Goal: Transaction & Acquisition: Purchase product/service

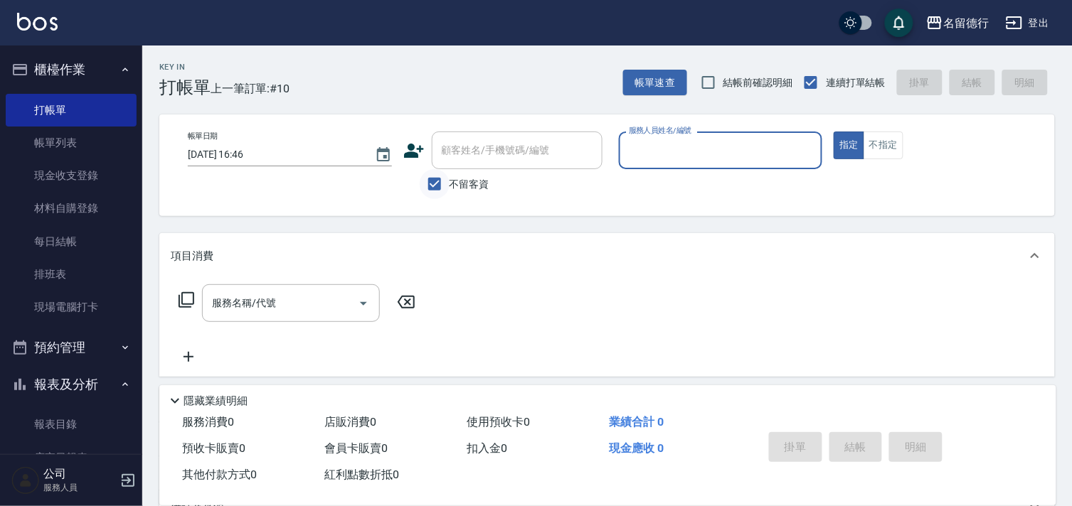
click at [432, 183] on input "不留客資" at bounding box center [435, 184] width 30 height 30
checkbox input "false"
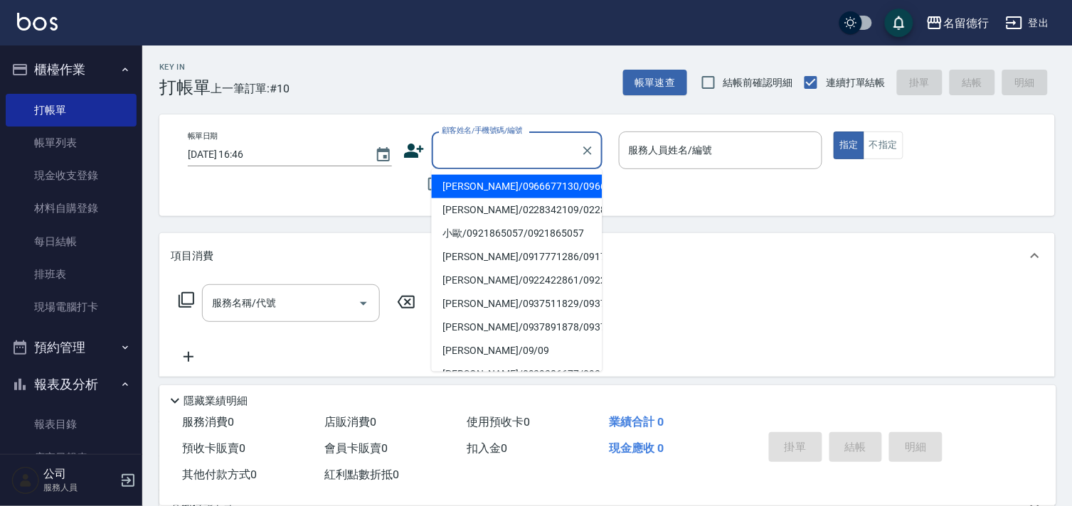
click at [461, 158] on input "顧客姓名/手機號碼/編號" at bounding box center [506, 150] width 137 height 25
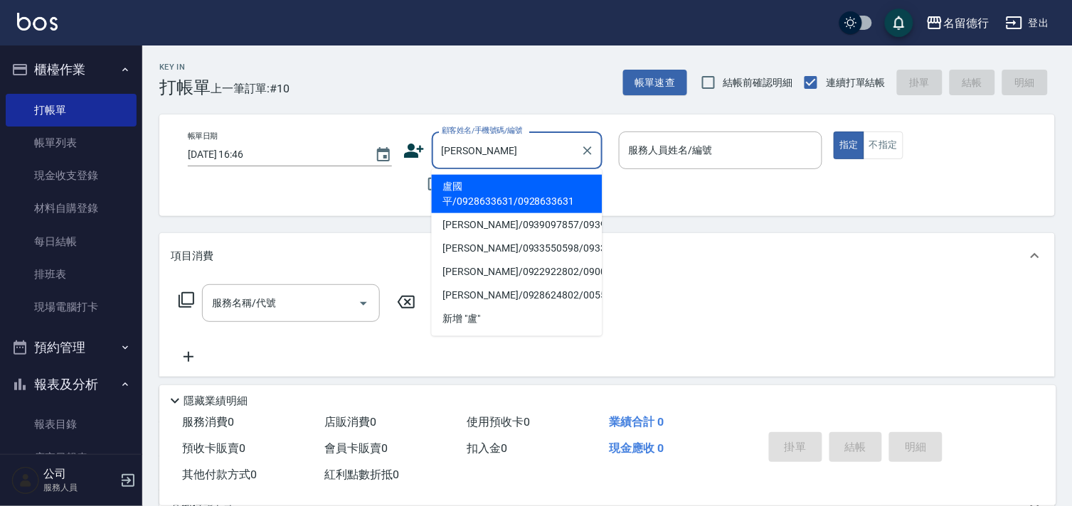
click at [477, 189] on li "盧國平/0928633631/0928633631" at bounding box center [517, 194] width 171 height 38
type input "盧國平/0928633631/0928633631"
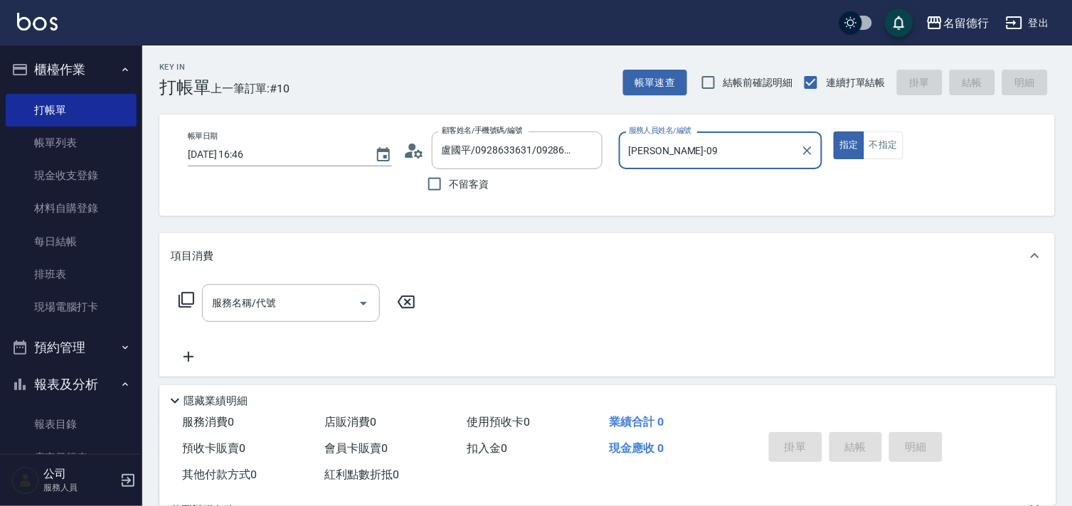
type input "[PERSON_NAME]-09"
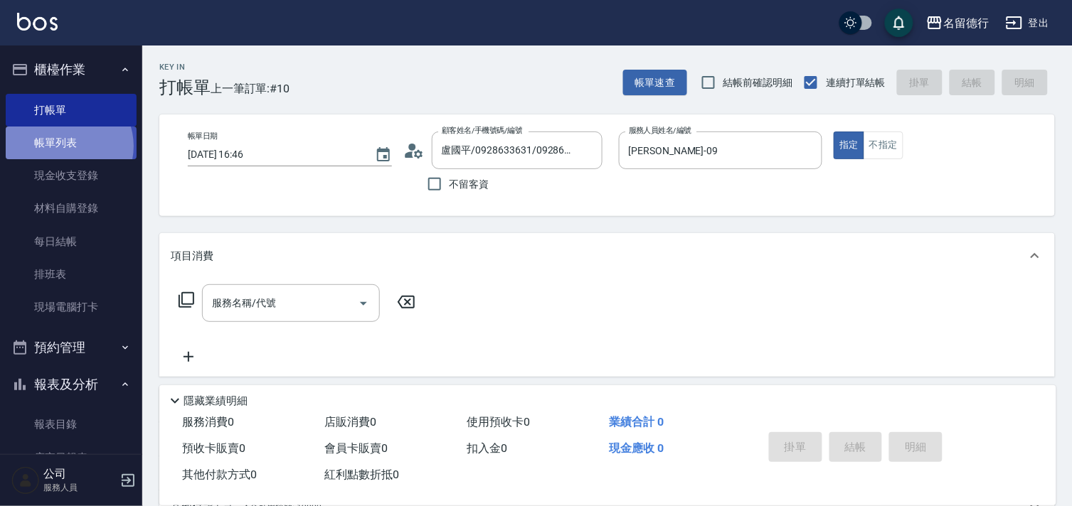
click at [66, 146] on link "帳單列表" at bounding box center [71, 143] width 131 height 33
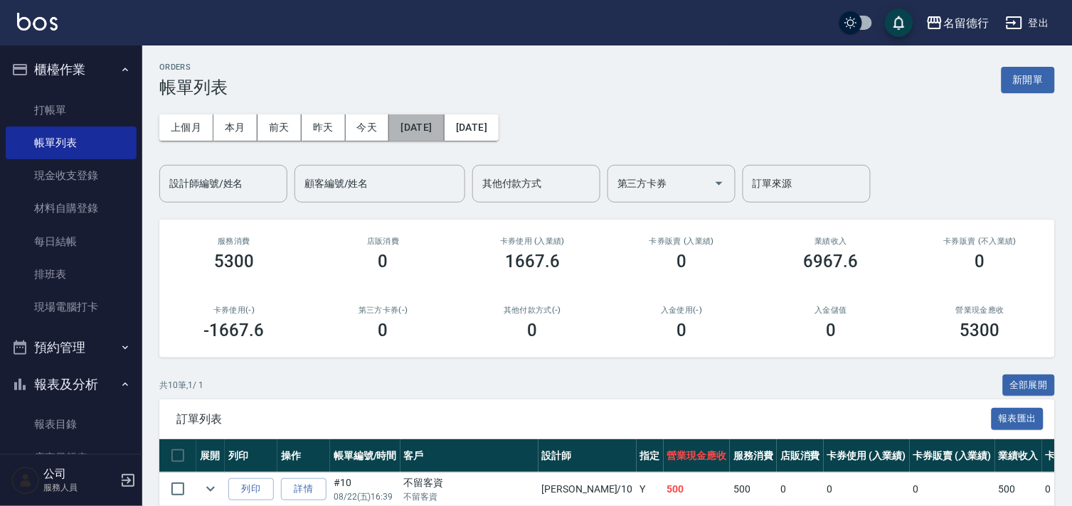
click at [434, 135] on button "[DATE]" at bounding box center [416, 127] width 55 height 26
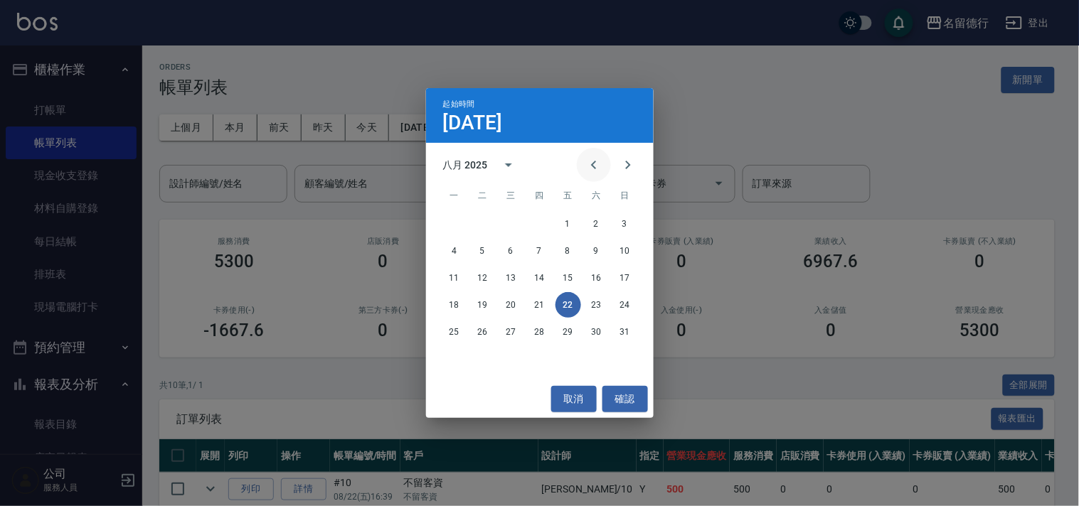
click at [591, 162] on icon "Previous month" at bounding box center [593, 164] width 17 height 17
click at [451, 306] on button "21" at bounding box center [455, 305] width 26 height 26
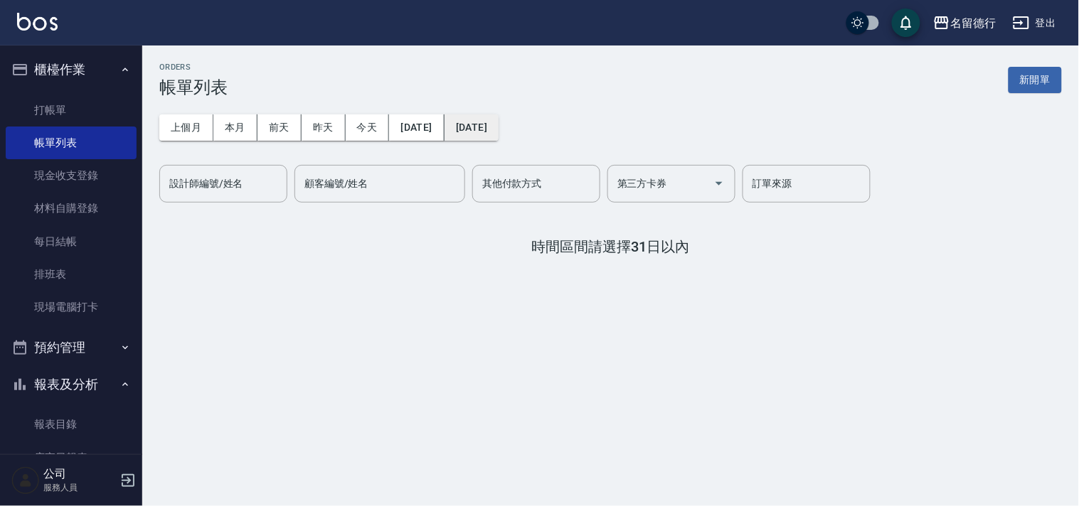
click at [486, 130] on button "[DATE]" at bounding box center [471, 127] width 54 height 26
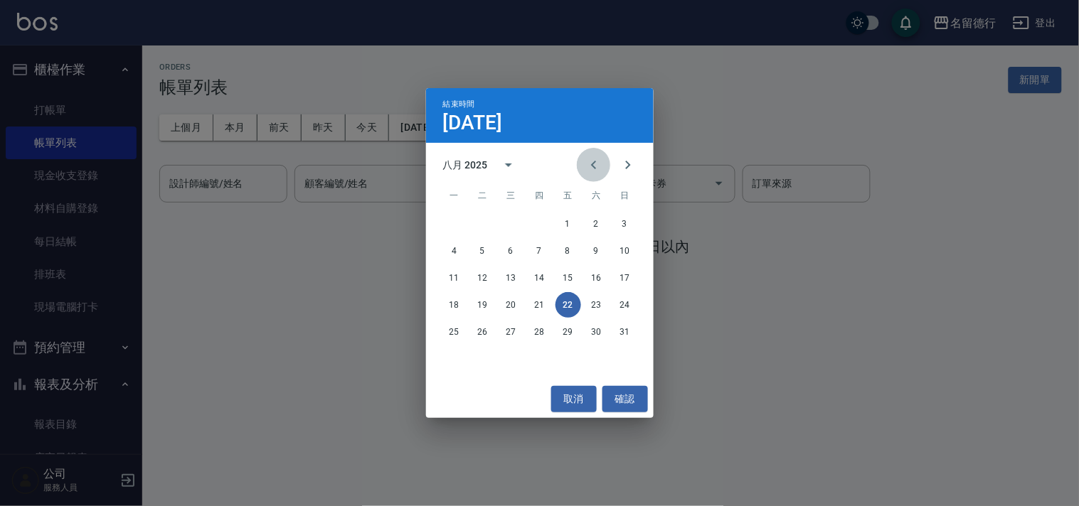
click at [595, 168] on icon "Previous month" at bounding box center [593, 165] width 5 height 9
click at [481, 306] on button "22" at bounding box center [483, 305] width 26 height 26
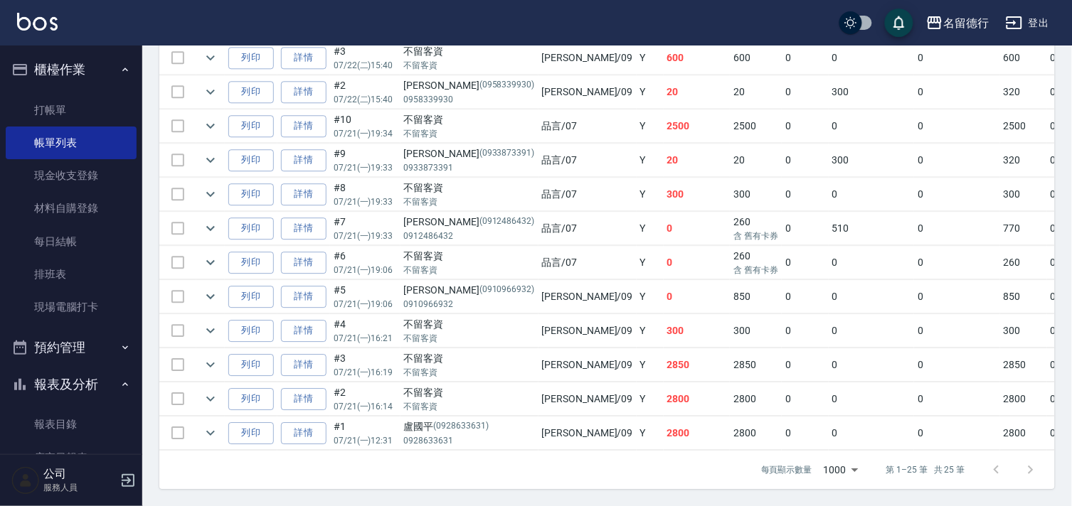
scroll to position [890, 0]
click at [299, 422] on link "詳情" at bounding box center [304, 433] width 46 height 22
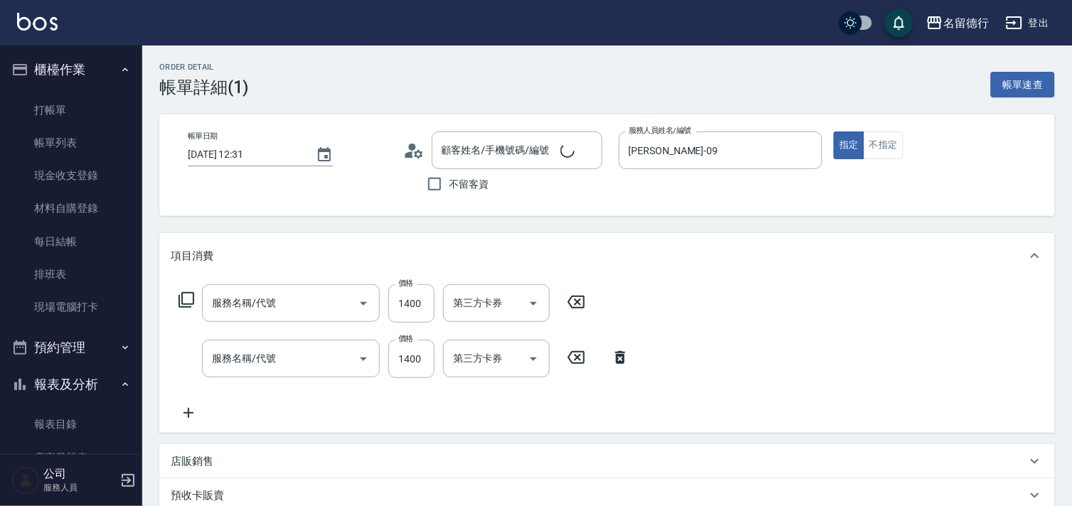
type input "[DATE] 12:31"
type input "[PERSON_NAME]-09"
type input "盧國平/0928633631/0928633631"
type input "染髮(502)"
type input "燙髮(402)"
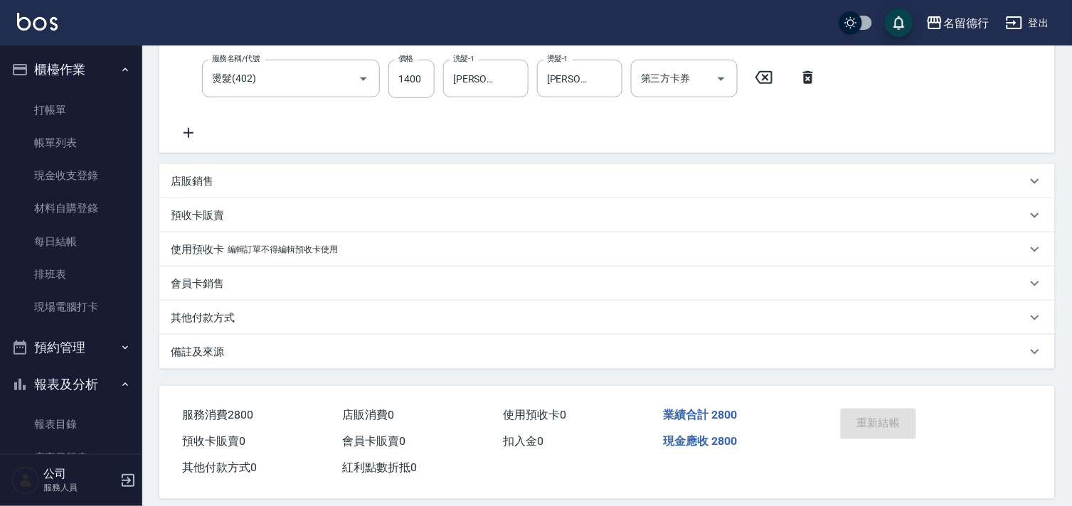
scroll to position [294, 0]
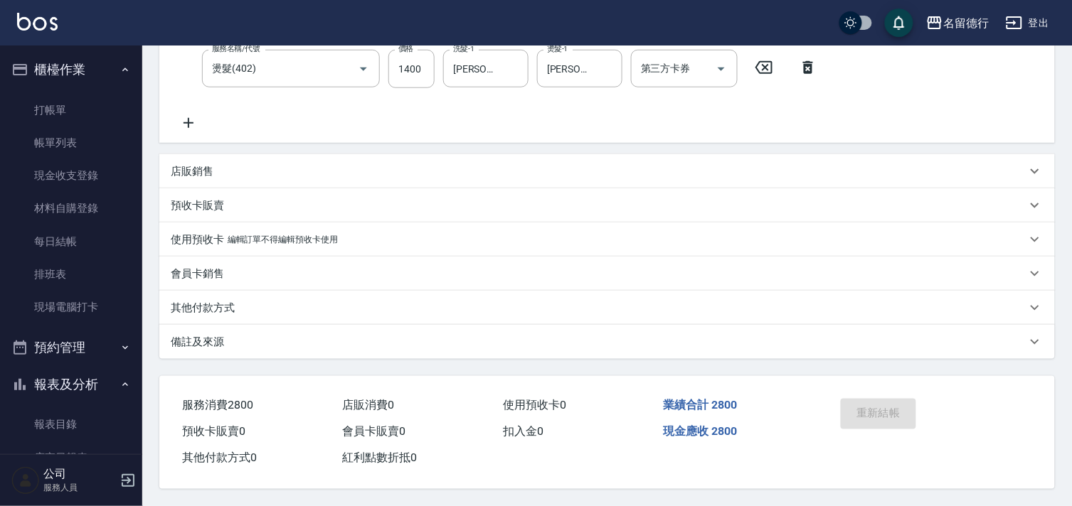
click at [219, 309] on p "其他付款方式" at bounding box center [203, 308] width 64 height 15
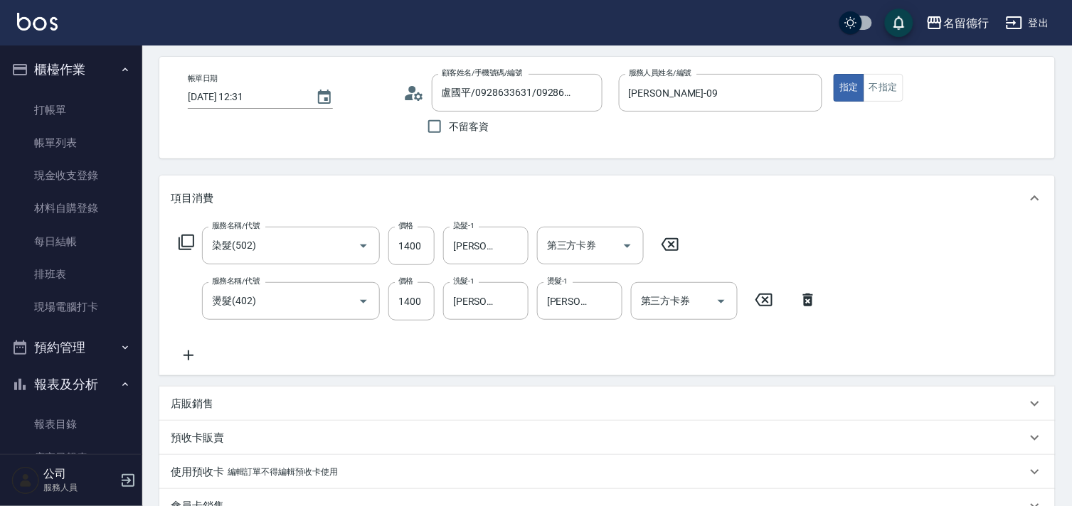
scroll to position [0, 0]
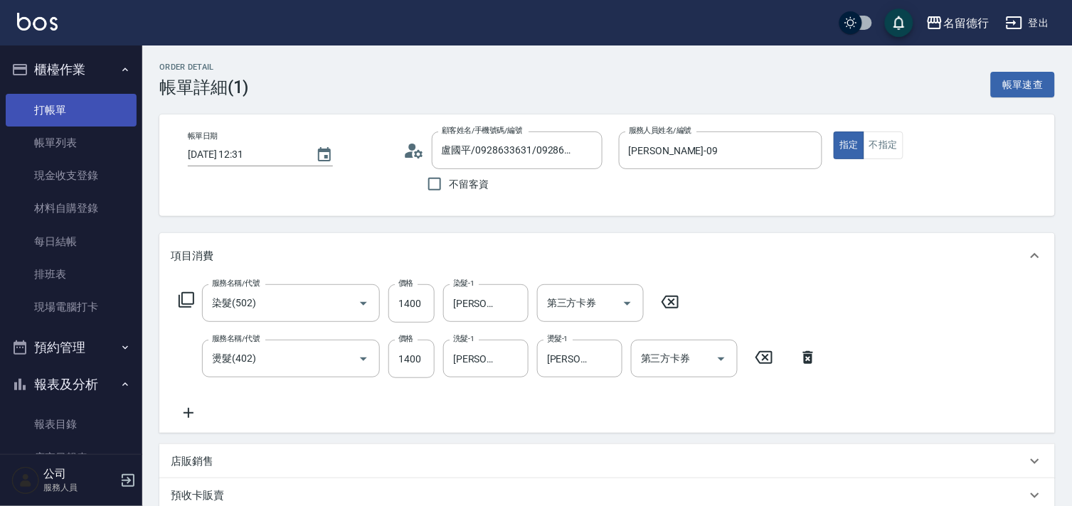
click at [48, 104] on link "打帳單" at bounding box center [71, 110] width 131 height 33
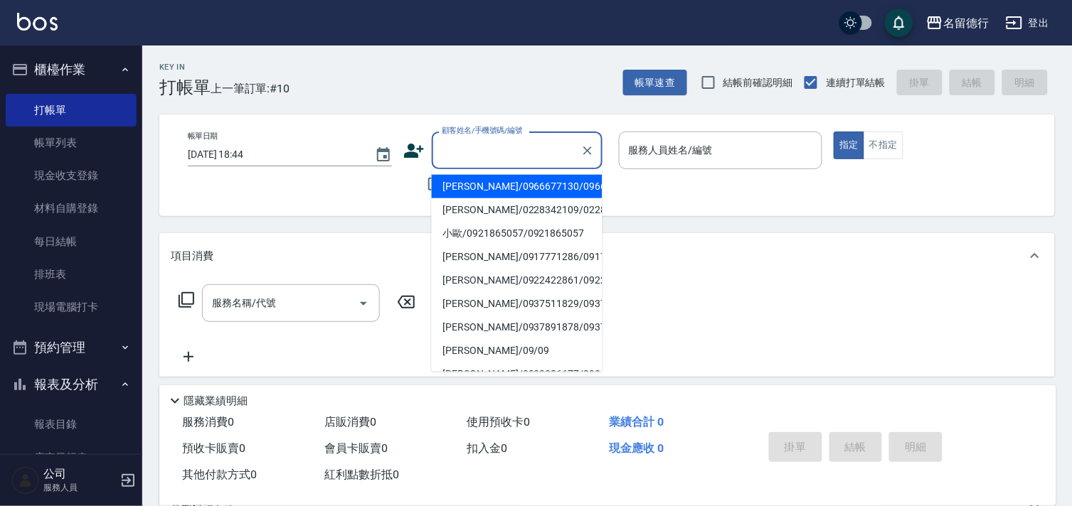
click at [503, 152] on input "顧客姓名/手機號碼/編號" at bounding box center [506, 150] width 137 height 25
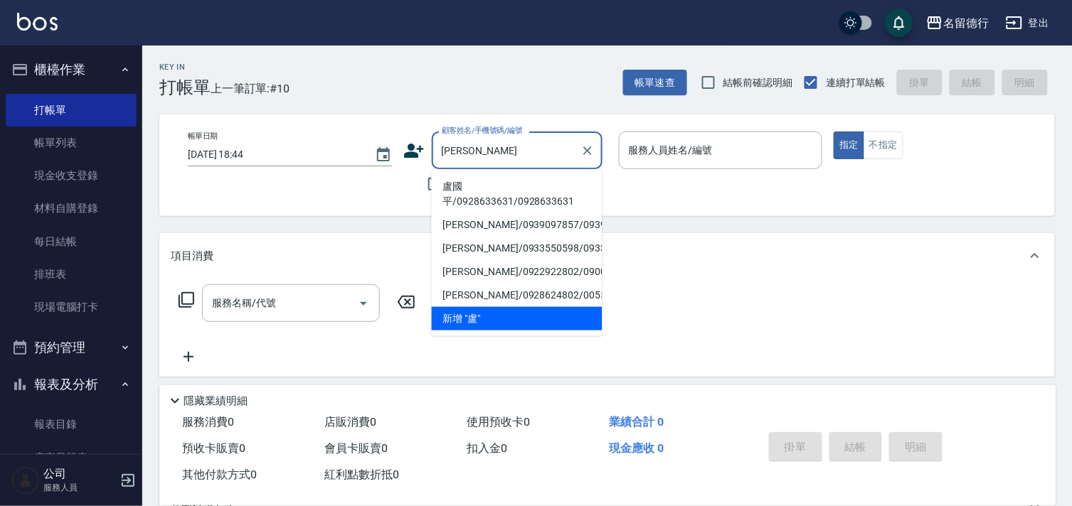
click at [501, 183] on li "盧國平/0928633631/0928633631" at bounding box center [517, 194] width 171 height 38
type input "盧國平/0928633631/0928633631"
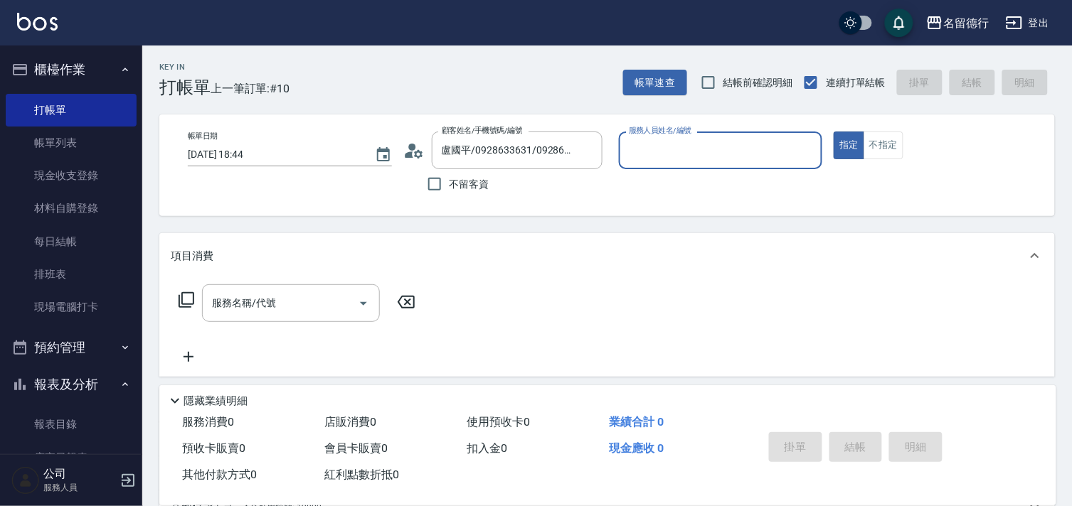
type input "[PERSON_NAME]-09"
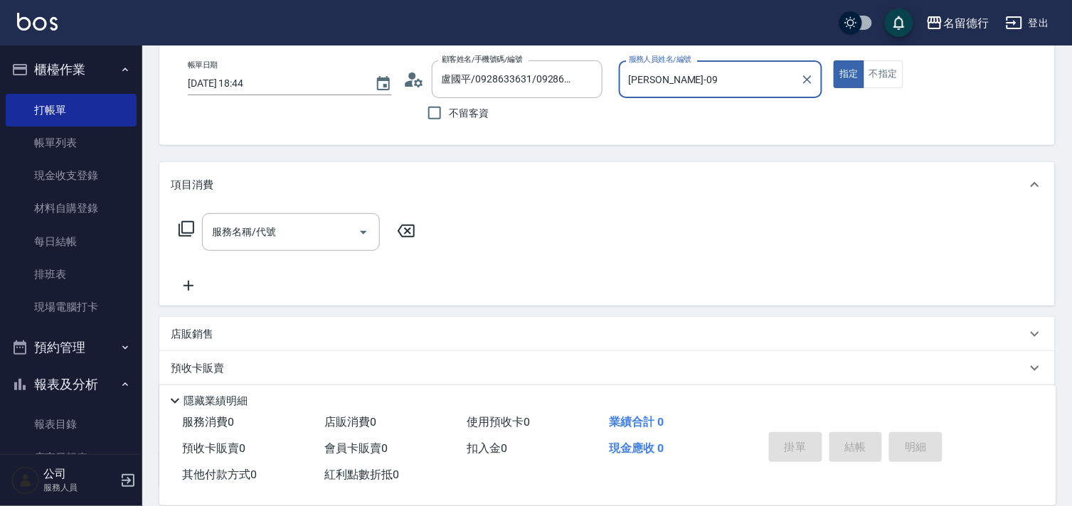
scroll to position [158, 0]
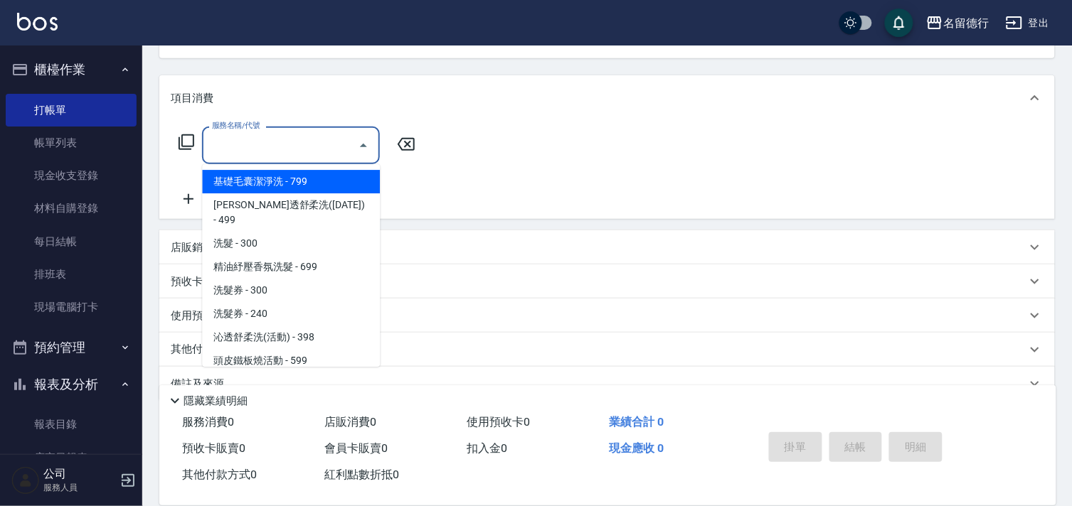
click at [230, 143] on div "服務名稱/代號 服務名稱/代號" at bounding box center [291, 146] width 178 height 38
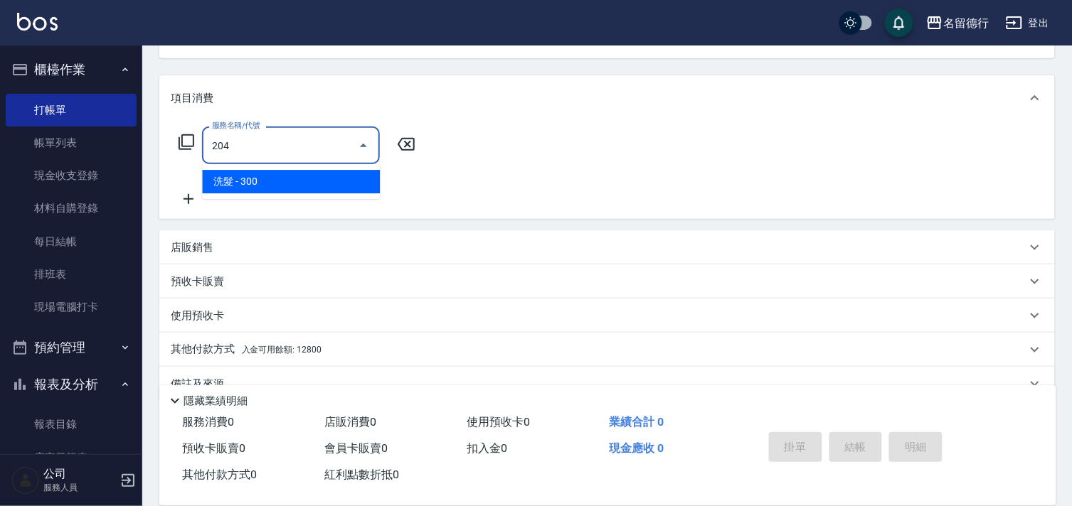
drag, startPoint x: 246, startPoint y: 181, endPoint x: 302, endPoint y: 164, distance: 58.7
click at [247, 181] on span "洗髮 - 300" at bounding box center [291, 181] width 178 height 23
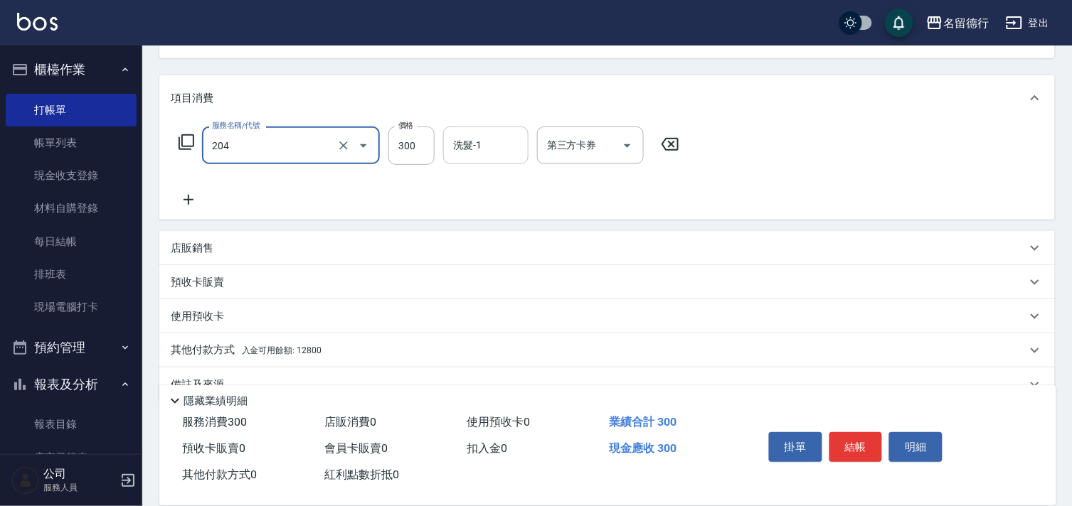
type input "洗髮(204)"
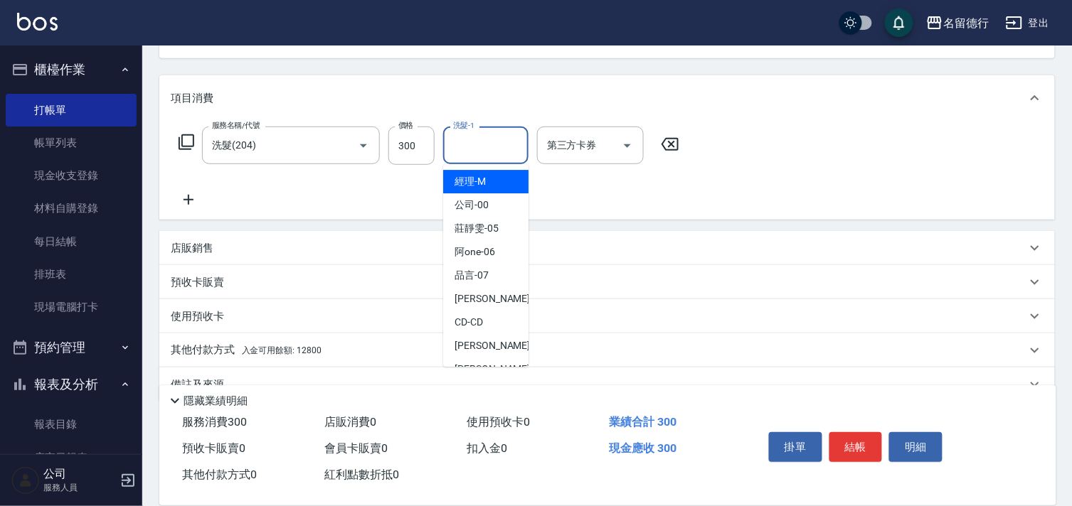
click at [460, 144] on div "洗髮-1 洗髮-1" at bounding box center [485, 146] width 85 height 38
click at [464, 294] on span "[PERSON_NAME] -10" at bounding box center [499, 299] width 90 height 15
type input "[PERSON_NAME]-10"
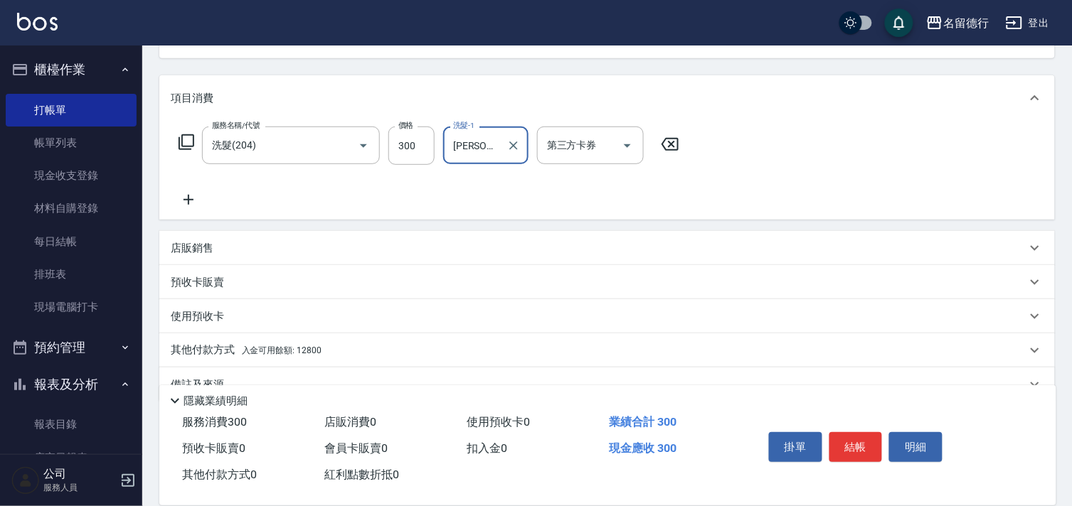
click at [194, 200] on icon at bounding box center [189, 199] width 36 height 17
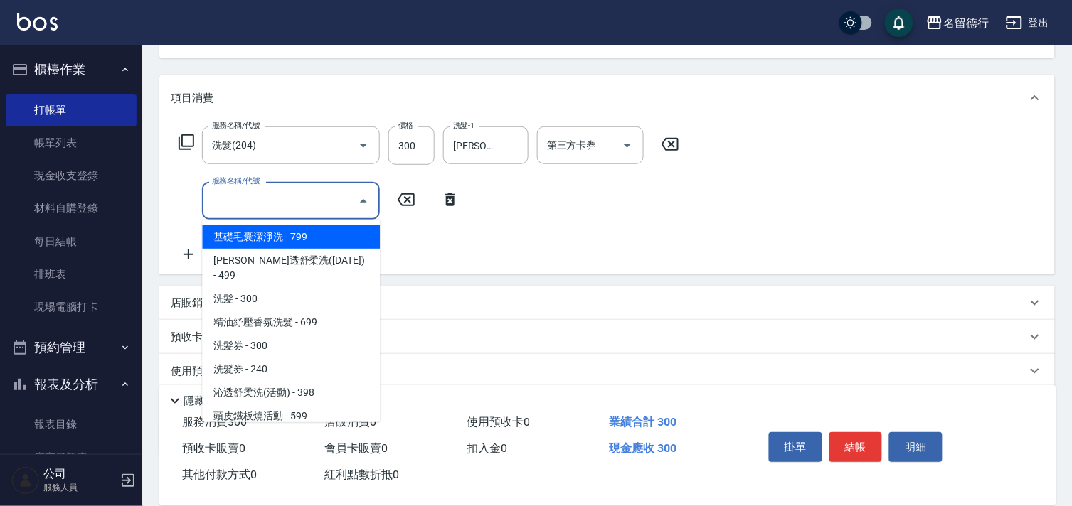
click at [244, 196] on input "服務名稱/代號" at bounding box center [280, 200] width 144 height 25
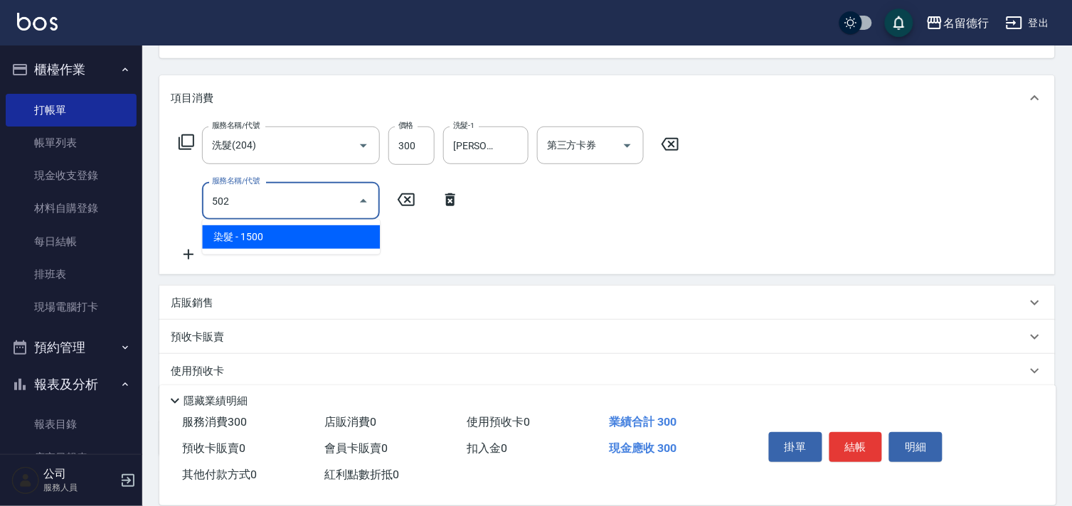
click at [278, 237] on span "染髮 - 1500" at bounding box center [291, 236] width 178 height 23
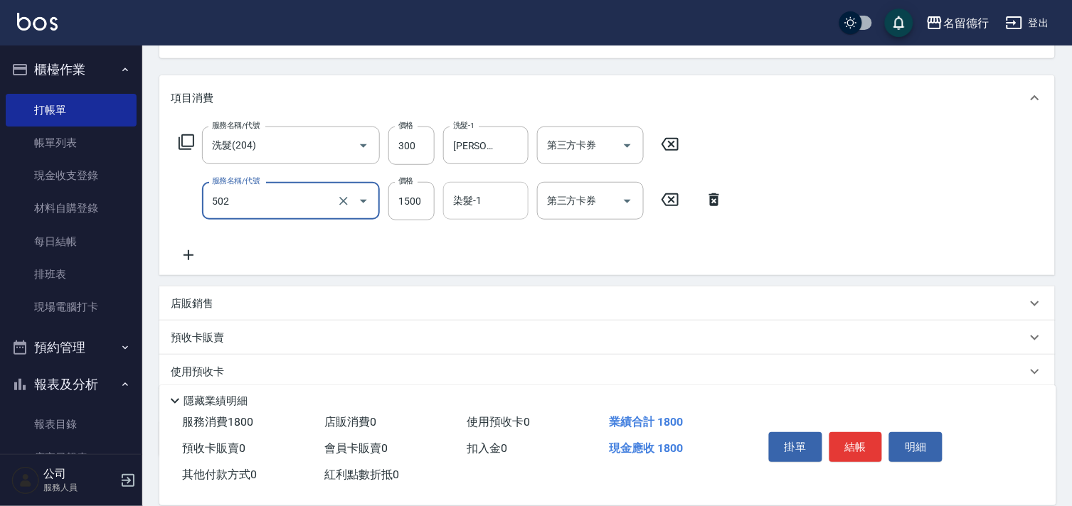
click at [474, 207] on div "染髮-1 染髮-1" at bounding box center [485, 201] width 85 height 38
type input "染髮(502)"
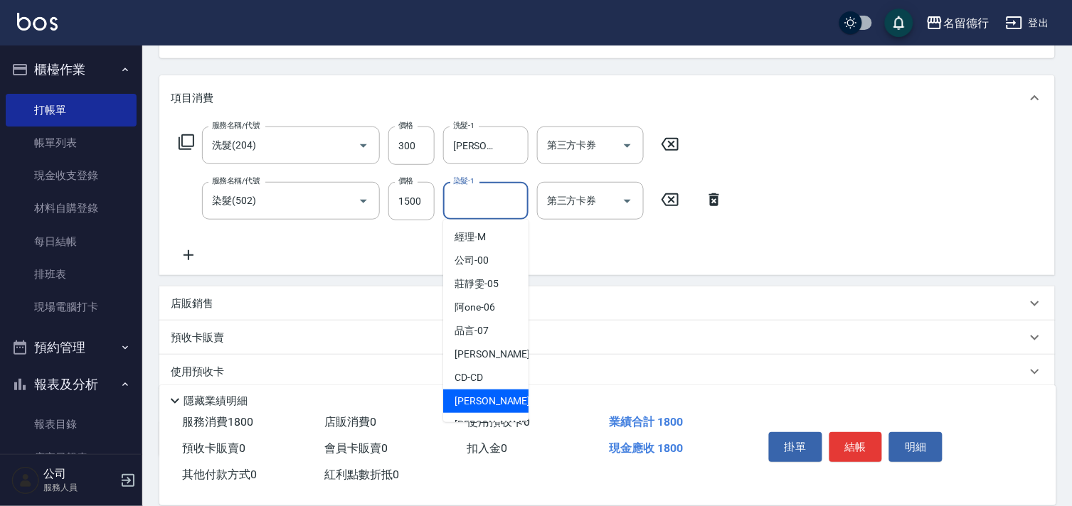
click at [471, 403] on span "[PERSON_NAME] -09" at bounding box center [499, 401] width 90 height 15
type input "[PERSON_NAME]-09"
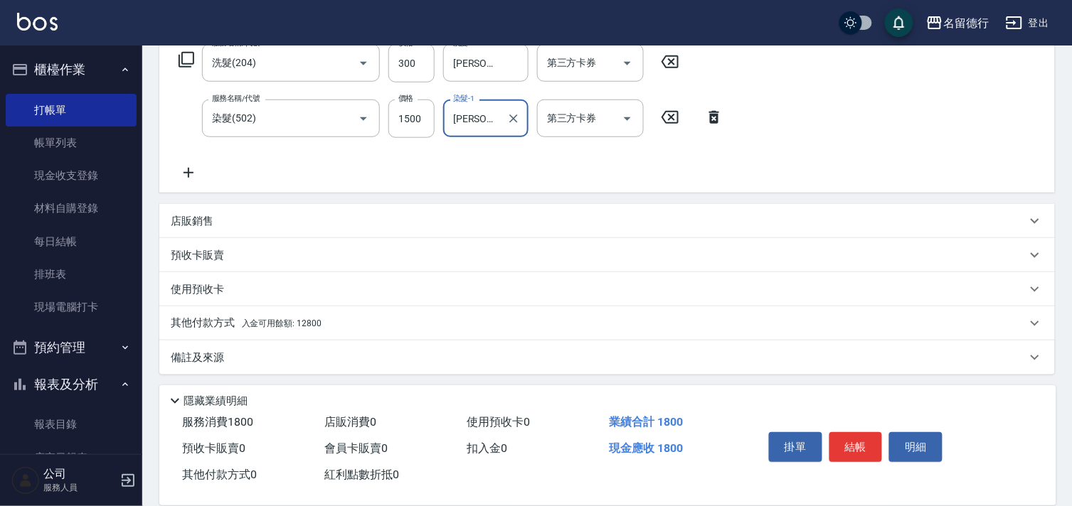
scroll to position [244, 0]
click at [196, 321] on p "其他付款方式 入金可用餘額: 12800" at bounding box center [246, 320] width 151 height 16
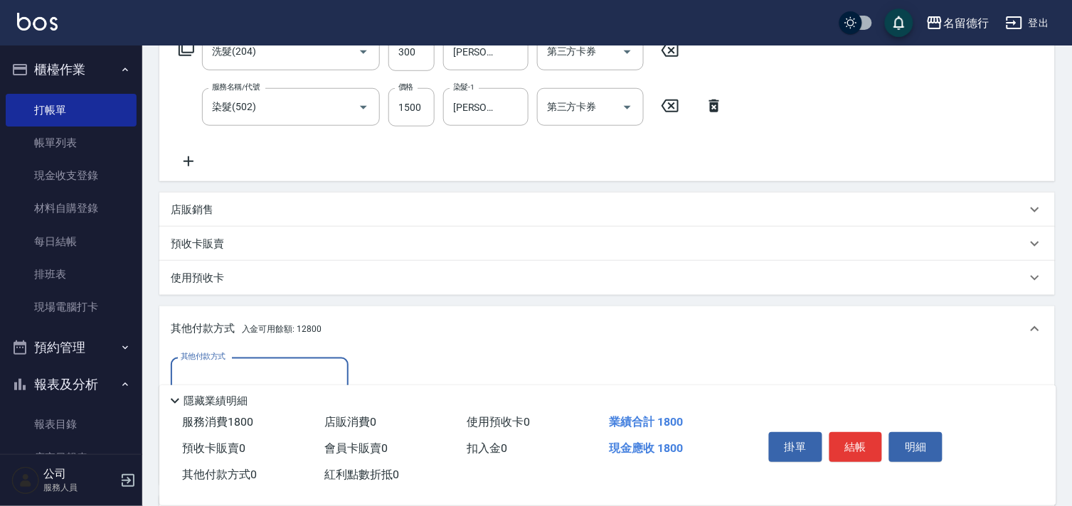
scroll to position [334, 0]
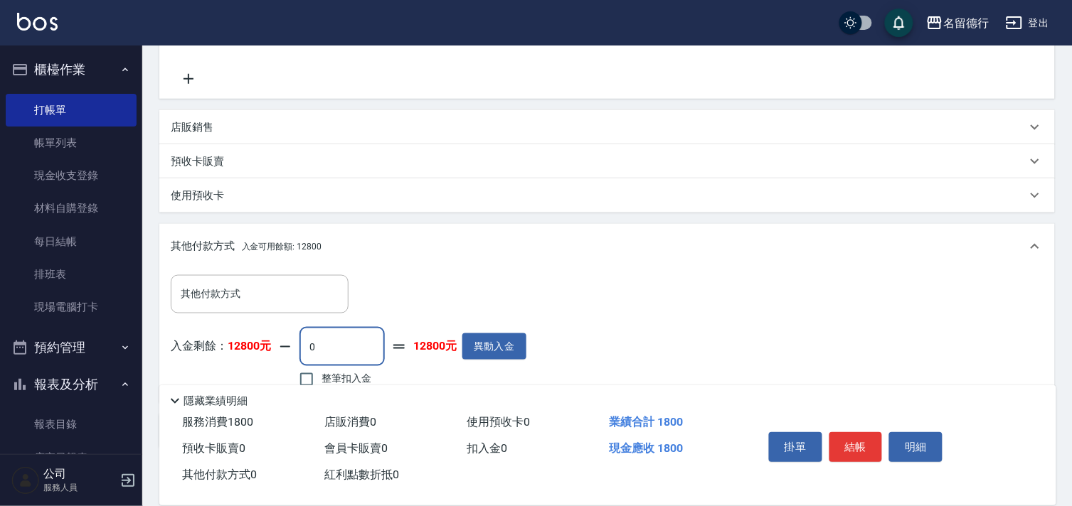
click at [324, 345] on input "0" at bounding box center [341, 347] width 85 height 38
type input "1800"
click at [307, 385] on div "隱藏業績明細" at bounding box center [607, 397] width 897 height 24
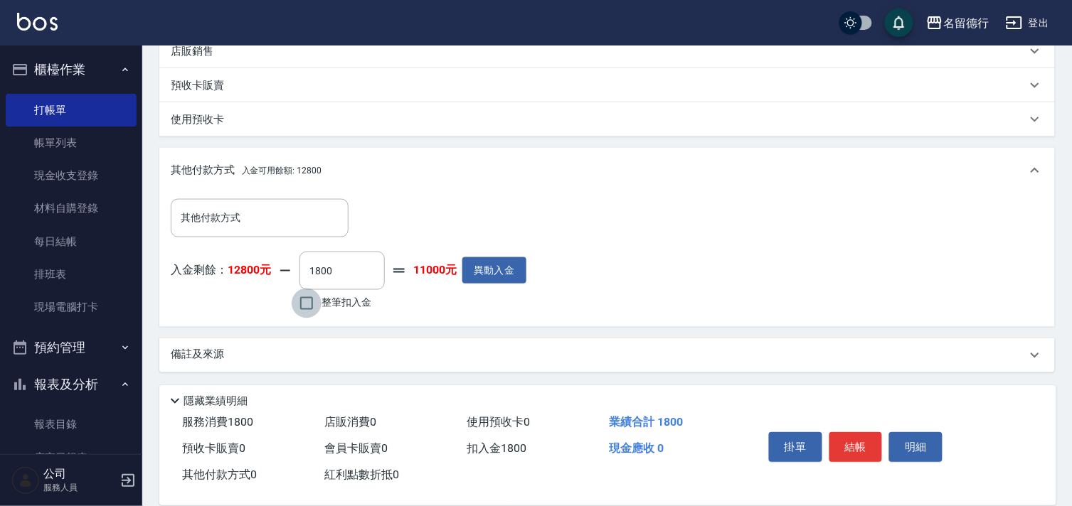
click at [304, 306] on input "整筆扣入金" at bounding box center [307, 304] width 30 height 30
checkbox input "true"
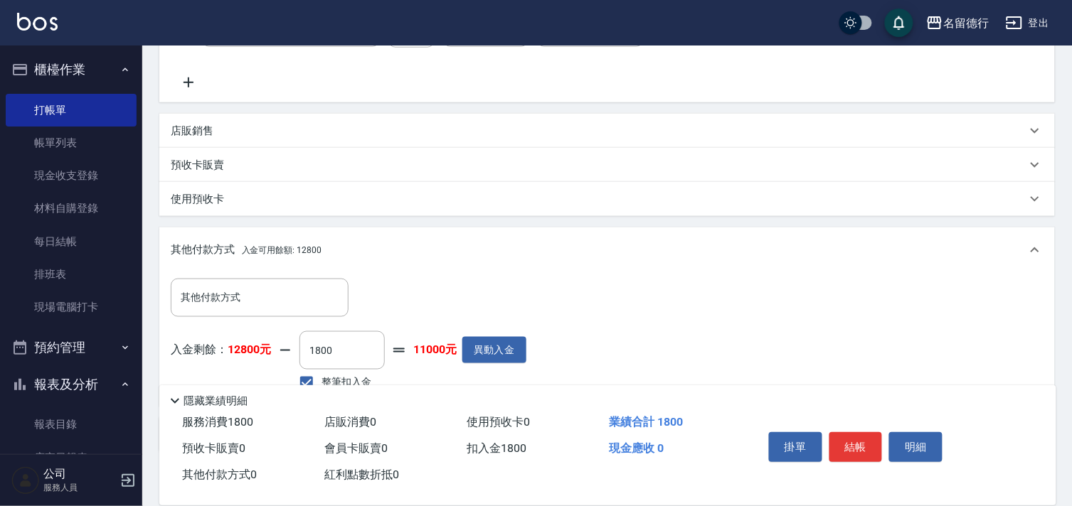
scroll to position [331, 0]
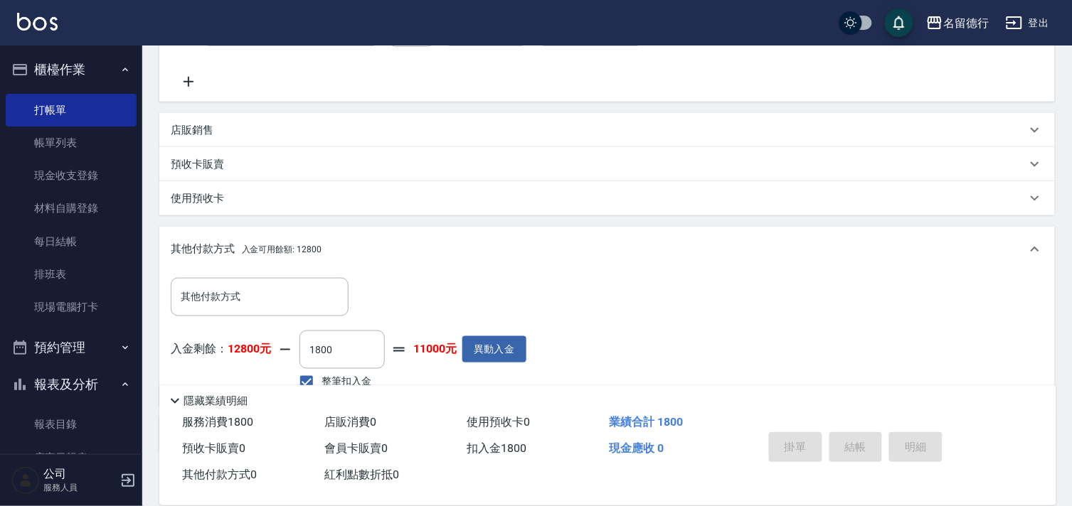
type input "[DATE] 18:45"
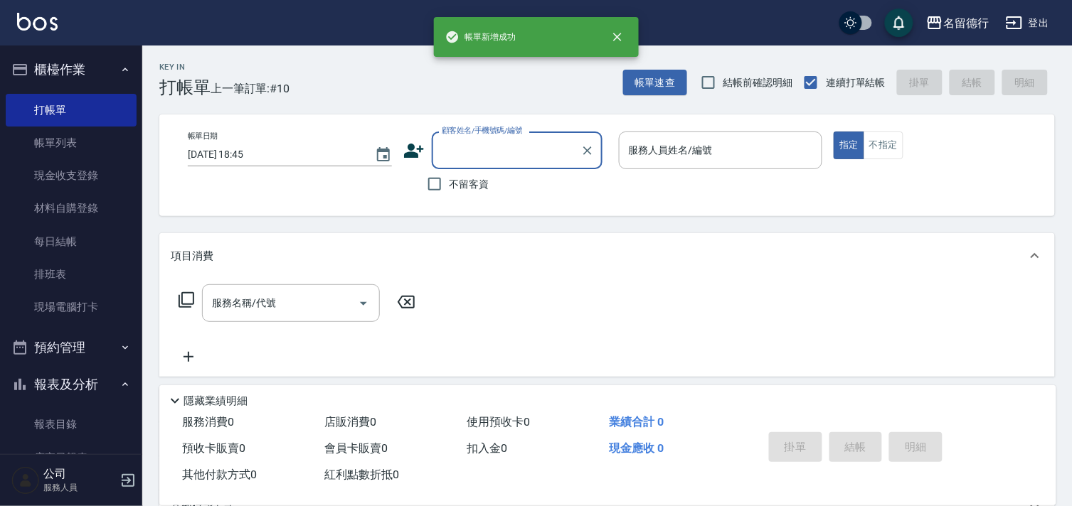
scroll to position [0, 0]
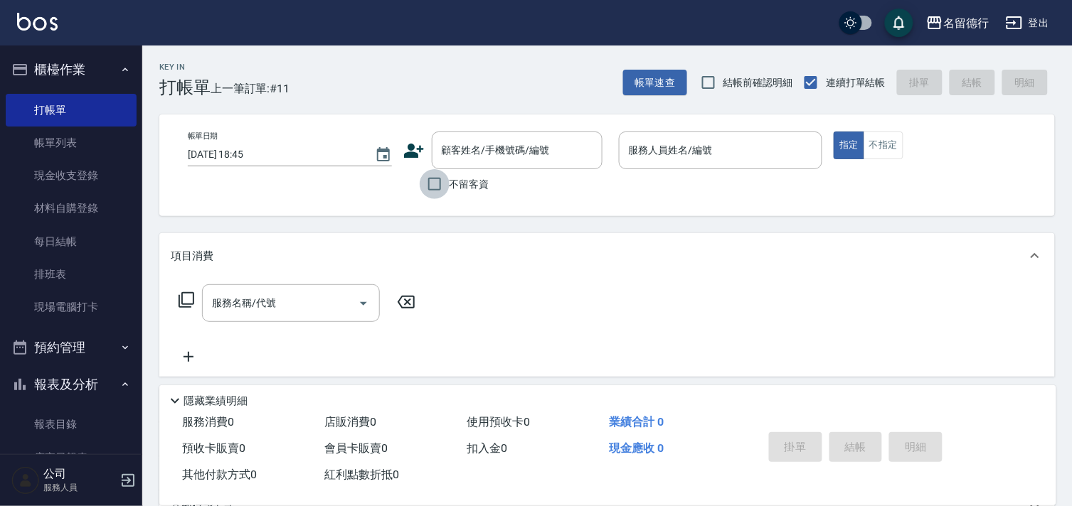
click at [428, 185] on input "不留客資" at bounding box center [435, 184] width 30 height 30
checkbox input "true"
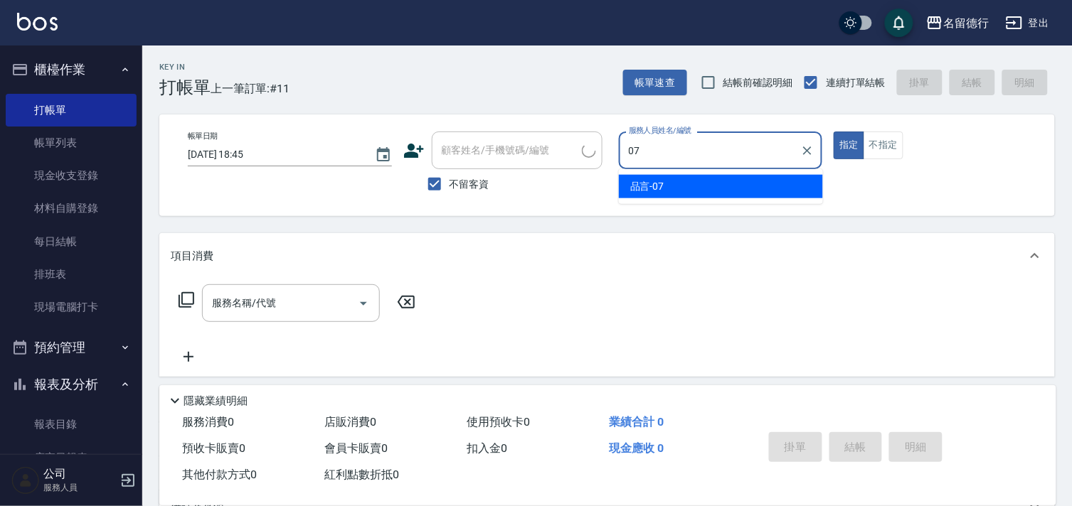
click at [710, 181] on div "品言 -07" at bounding box center [721, 186] width 204 height 23
type input "品言-07"
click at [297, 302] on input "服務名稱/代號" at bounding box center [280, 303] width 144 height 25
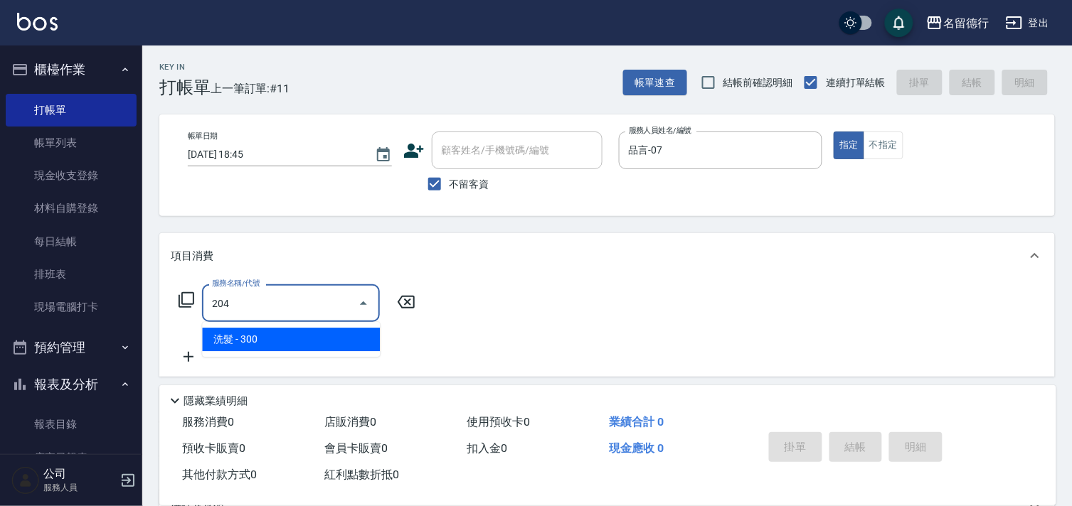
click at [307, 331] on span "洗髮 - 300" at bounding box center [291, 339] width 178 height 23
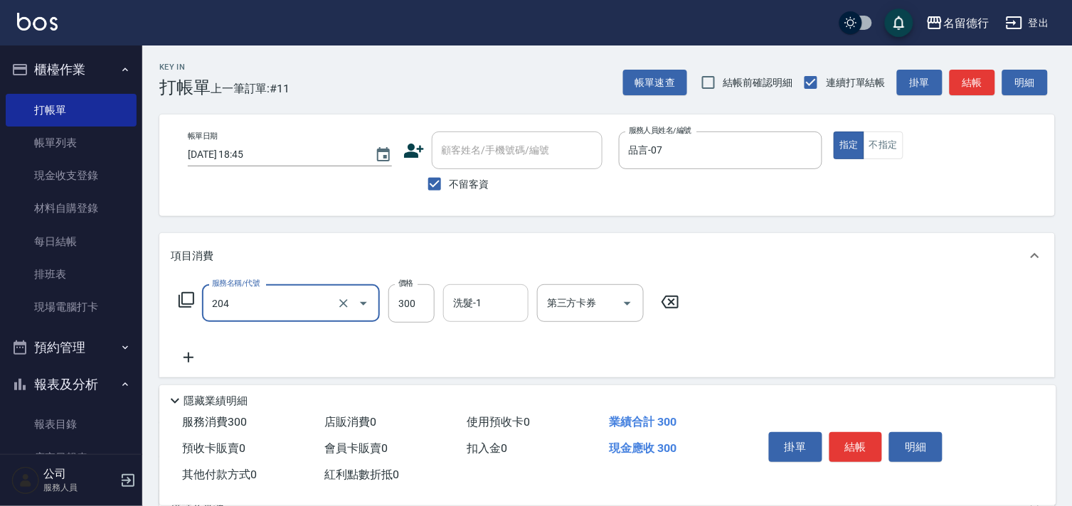
click at [457, 297] on div "洗髮-1 洗髮-1" at bounding box center [485, 303] width 85 height 38
type input "洗髮(204)"
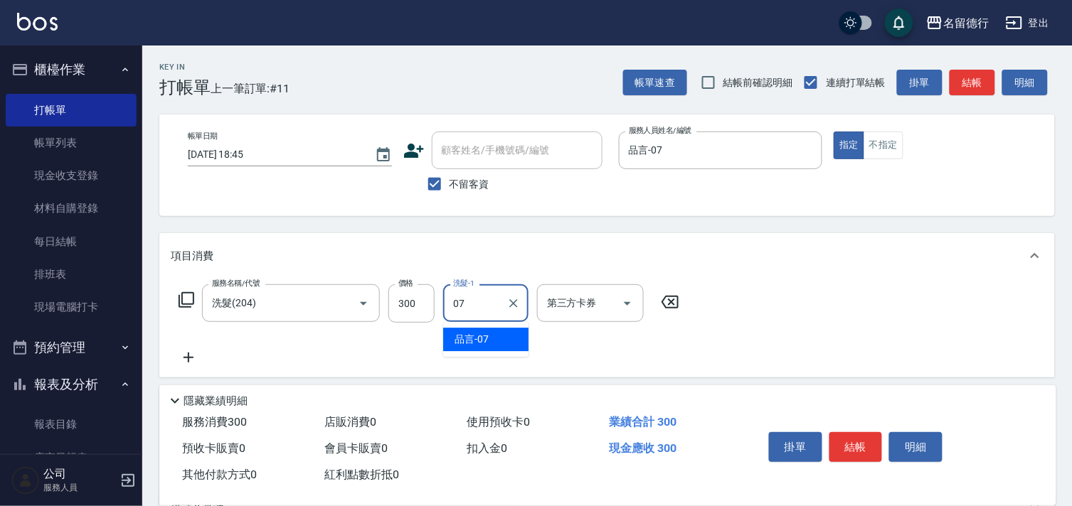
click at [464, 341] on span "品言 -07" at bounding box center [471, 339] width 34 height 15
type input "品言-07"
click at [180, 352] on icon at bounding box center [189, 357] width 36 height 17
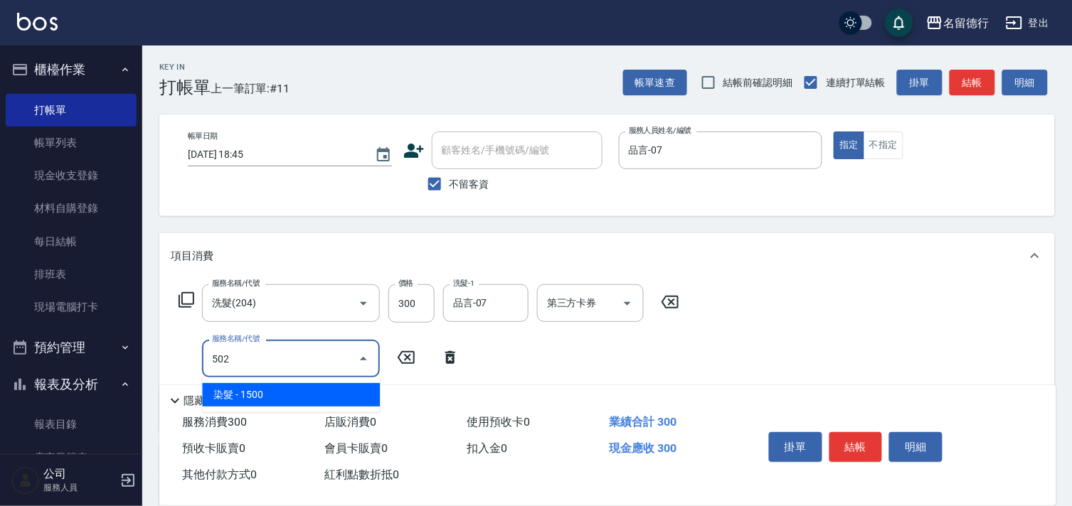
click at [257, 392] on span "染髮 - 1500" at bounding box center [291, 394] width 178 height 23
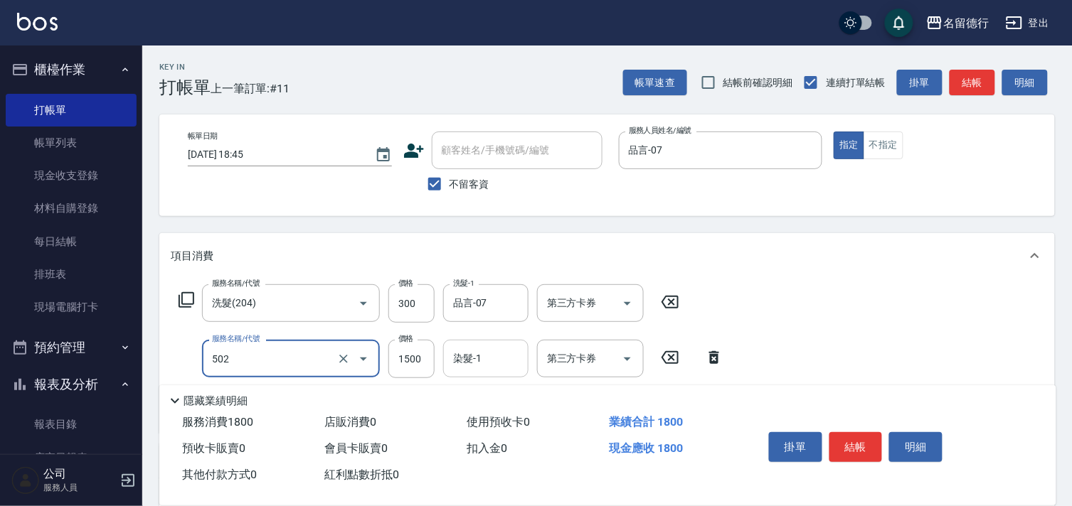
click at [478, 358] on div "染髮-1 染髮-1" at bounding box center [485, 359] width 85 height 38
type input "染髮(502)"
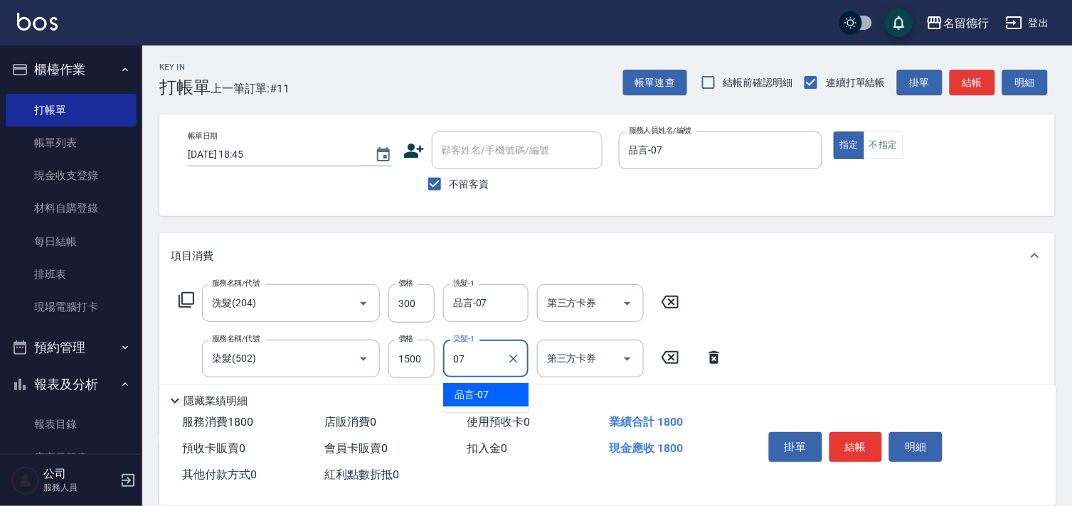
click at [468, 392] on span "品言 -07" at bounding box center [471, 395] width 34 height 15
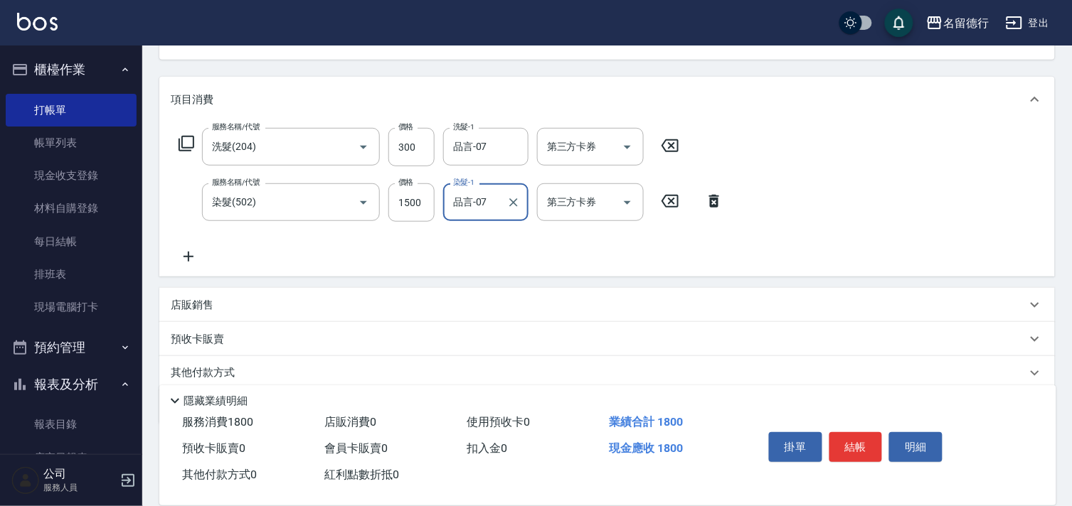
scroll to position [158, 0]
type input "品言-07"
click at [191, 260] on icon at bounding box center [189, 255] width 36 height 17
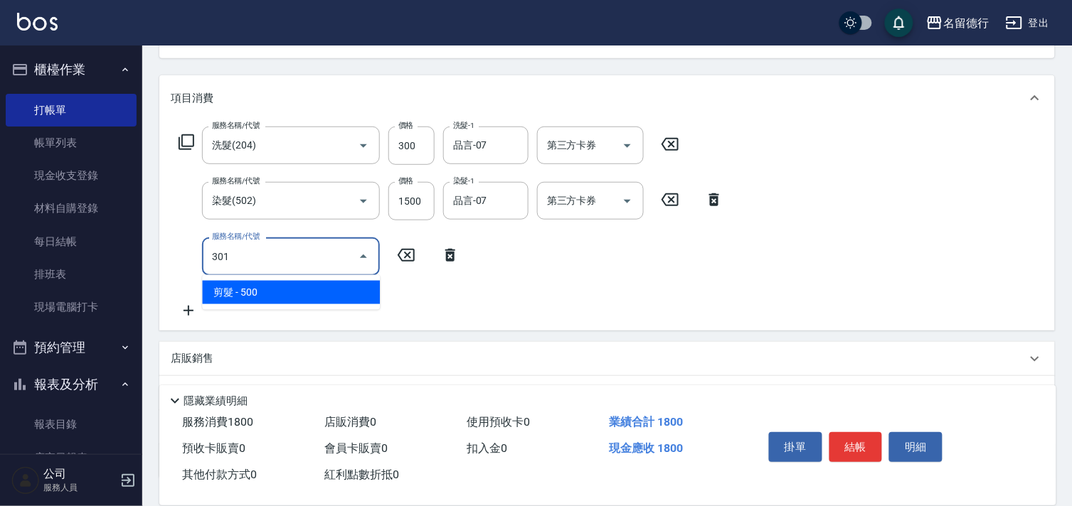
click at [287, 288] on span "剪髮 - 500" at bounding box center [291, 292] width 178 height 23
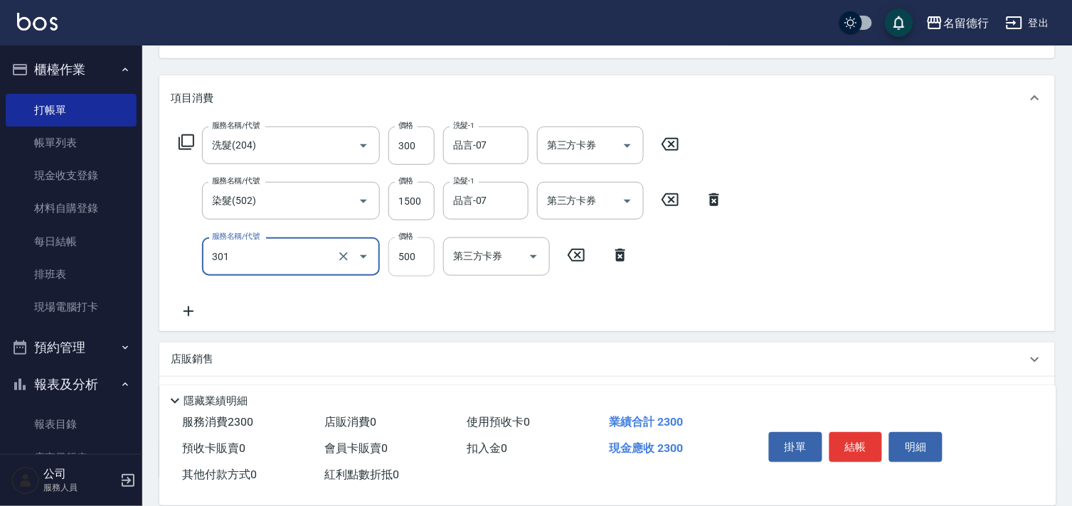
click at [413, 265] on input "500" at bounding box center [411, 257] width 46 height 38
type input "剪髮(301)"
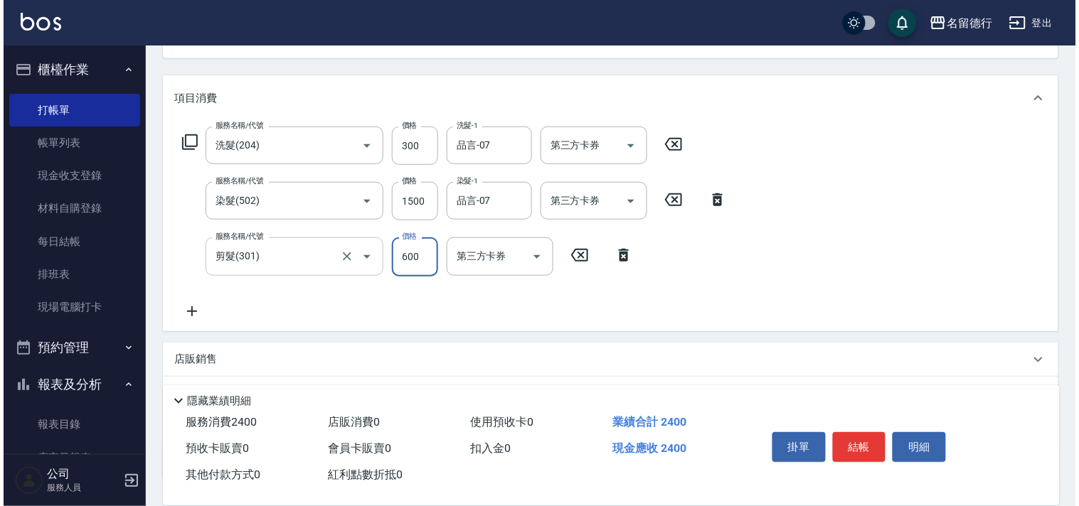
scroll to position [237, 0]
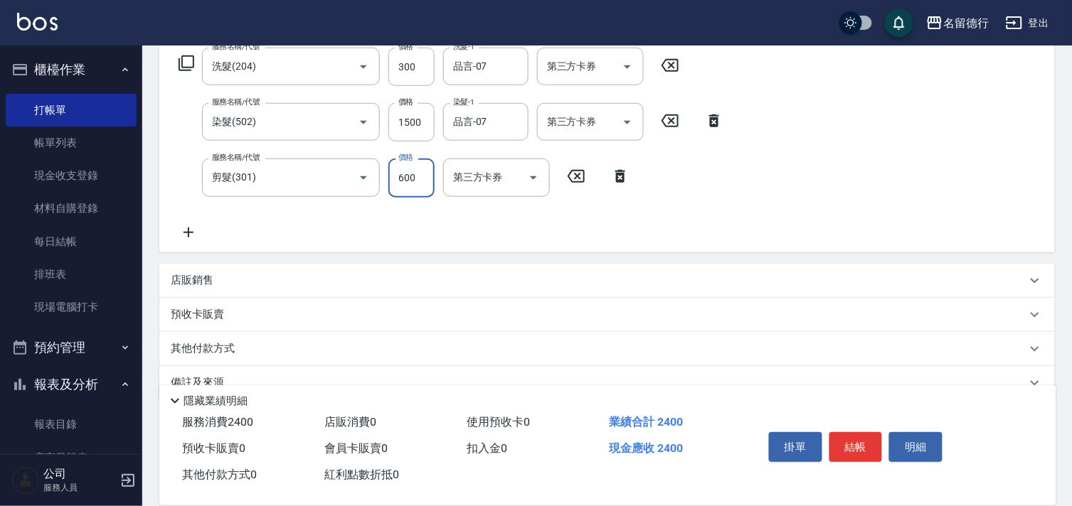
type input "600"
click at [192, 228] on icon at bounding box center [189, 232] width 36 height 17
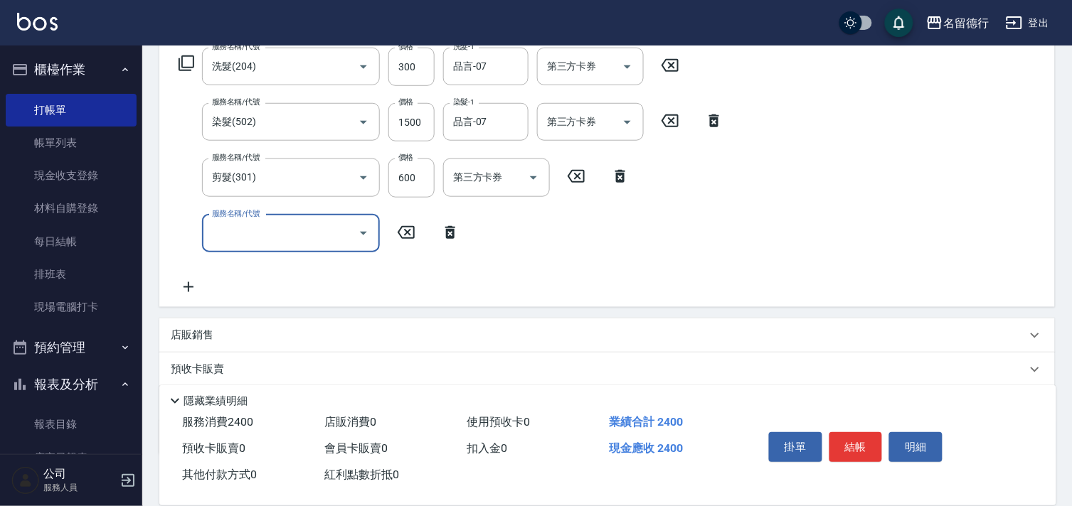
click at [181, 61] on icon at bounding box center [186, 63] width 17 height 17
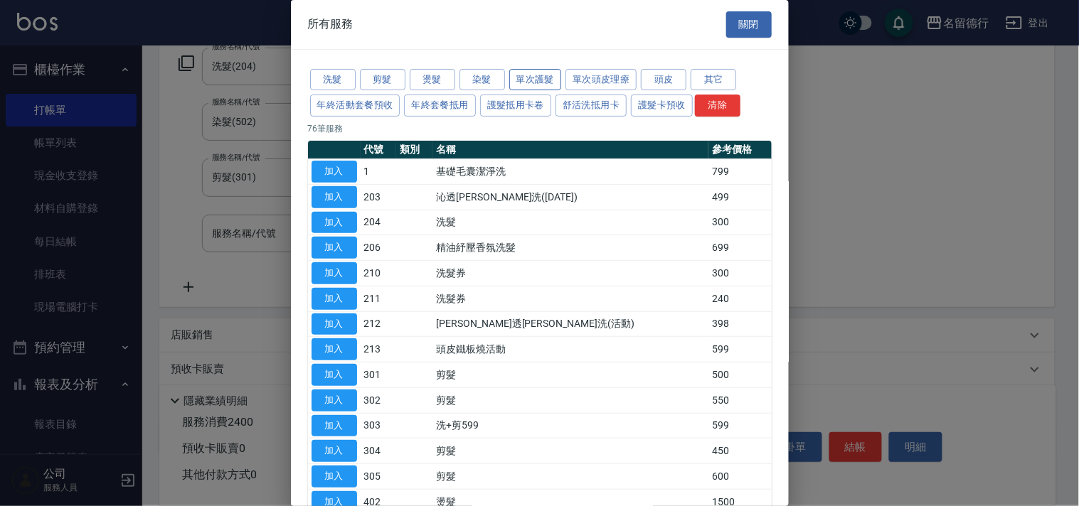
click at [548, 82] on button "單次護髮" at bounding box center [535, 80] width 53 height 22
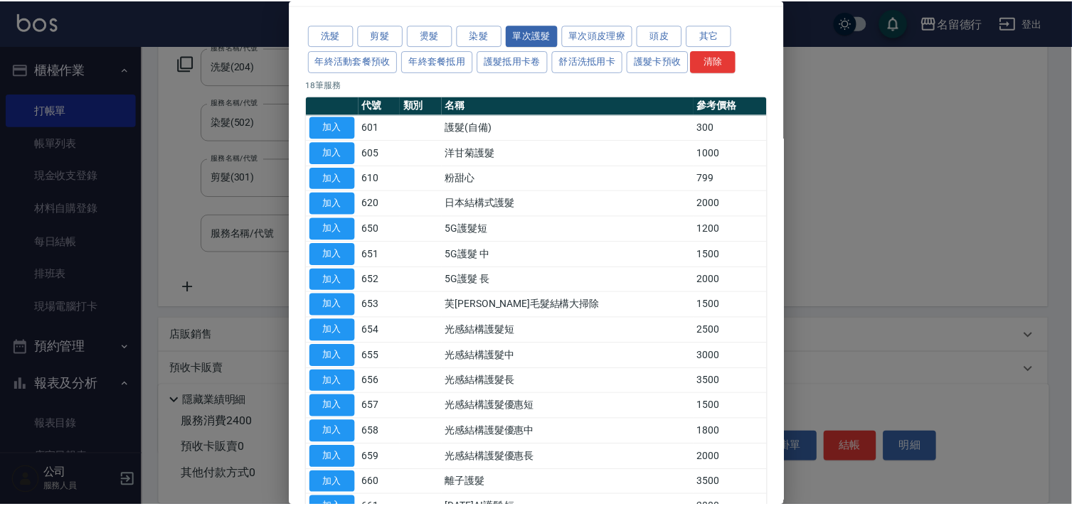
scroll to position [31, 0]
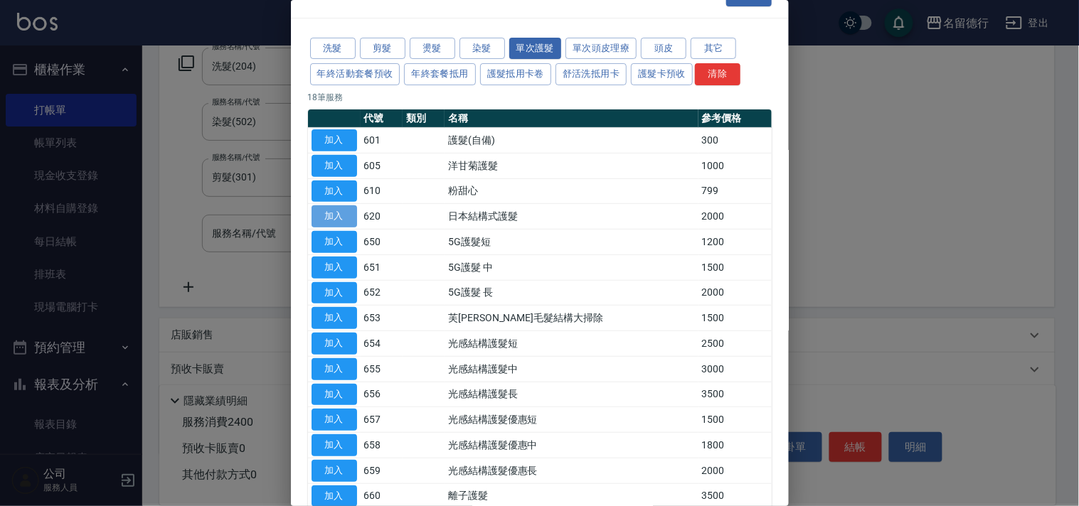
click at [333, 212] on button "加入" at bounding box center [334, 217] width 46 height 22
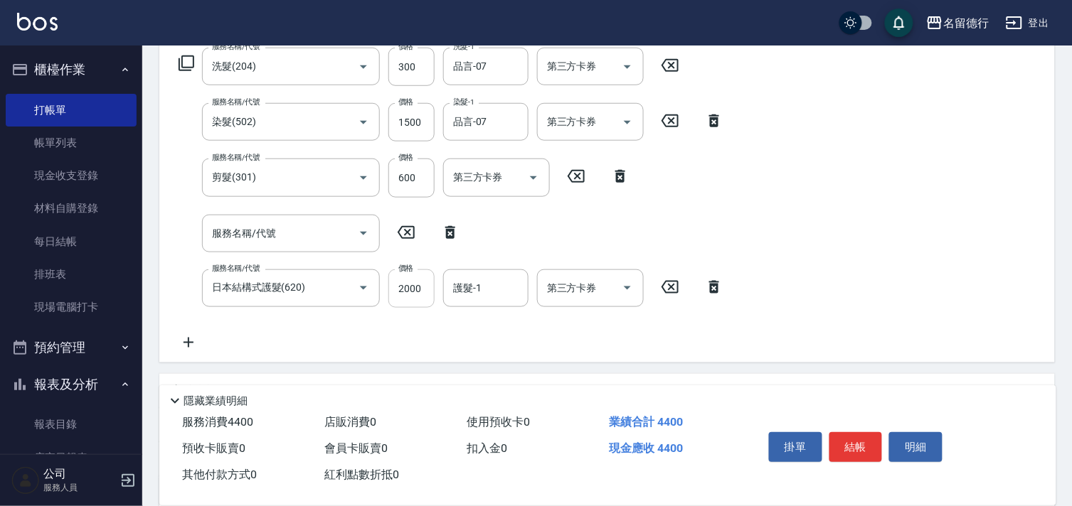
click at [398, 286] on input "2000" at bounding box center [411, 289] width 46 height 38
type input "1600"
click at [498, 282] on input "護髮-1" at bounding box center [485, 288] width 73 height 25
click at [499, 331] on div "品言 -07" at bounding box center [485, 323] width 85 height 23
type input "品言-07"
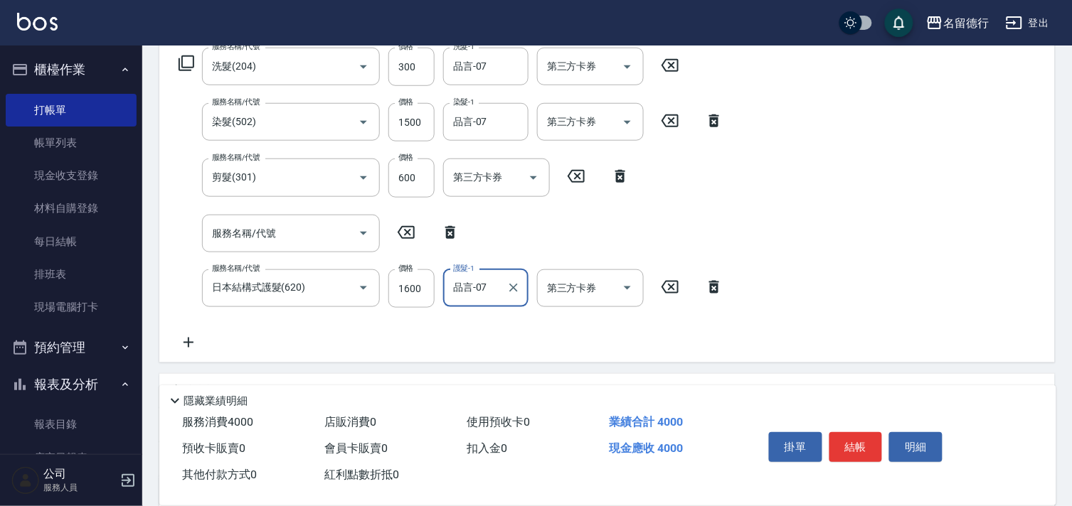
click at [442, 226] on icon at bounding box center [450, 232] width 36 height 17
type input "日本結構式護髮(620)"
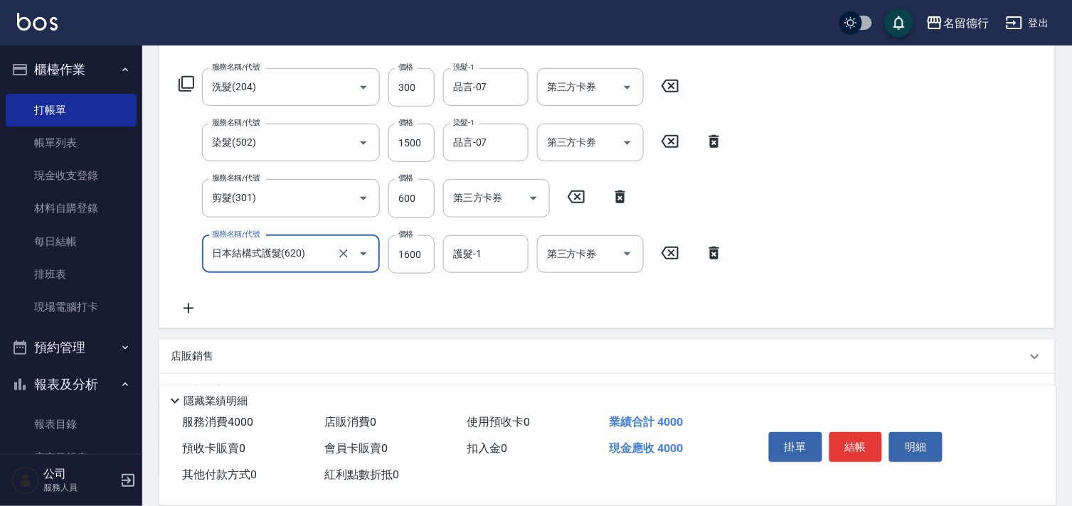
scroll to position [237, 0]
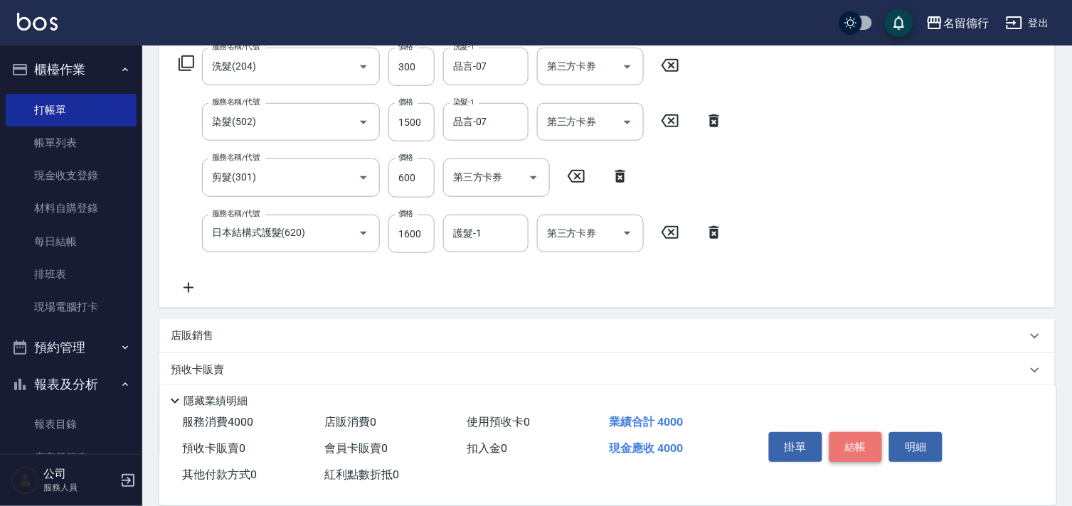
click at [863, 435] on button "結帳" at bounding box center [855, 447] width 53 height 30
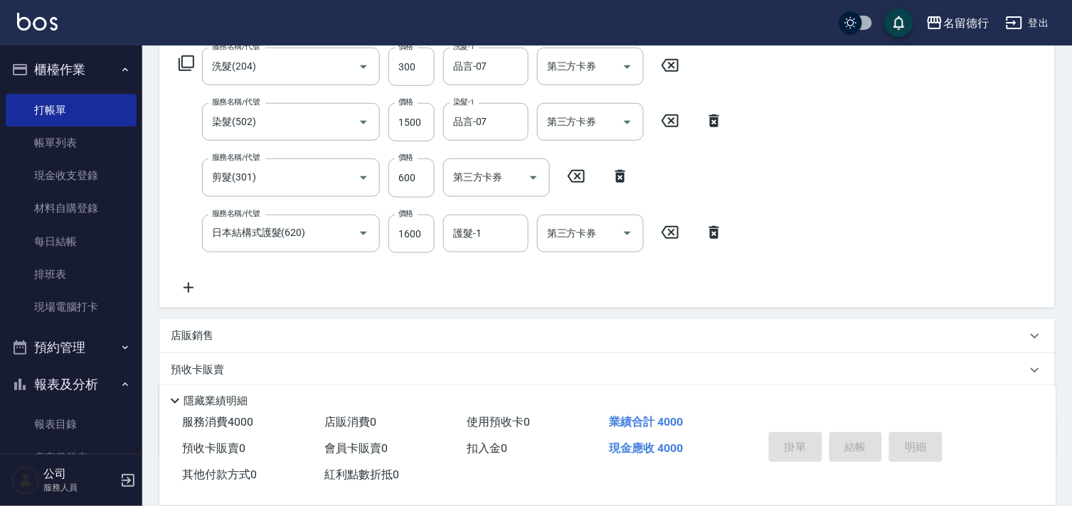
type input "[DATE] 18:49"
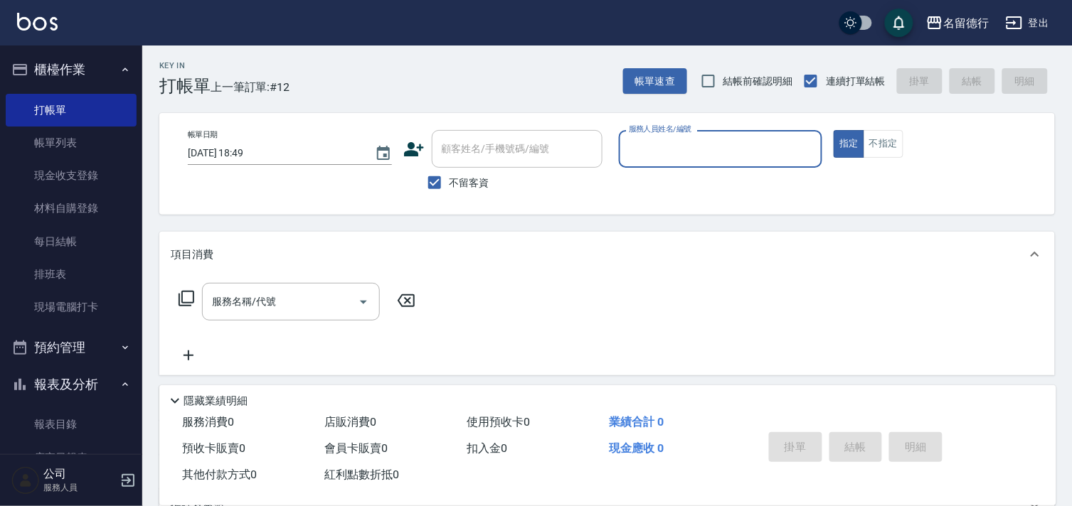
scroll to position [0, 0]
click at [432, 186] on input "不留客資" at bounding box center [435, 184] width 30 height 30
checkbox input "false"
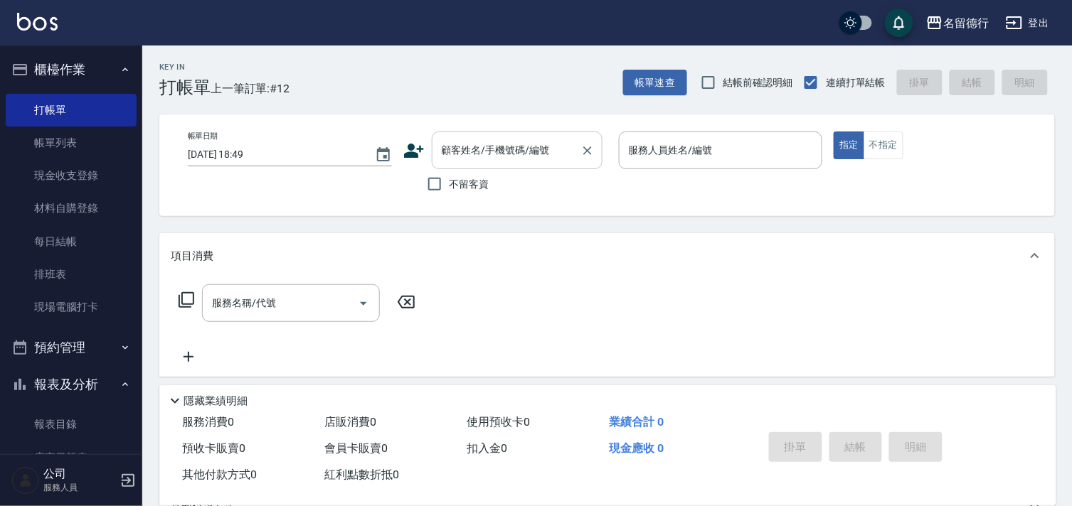
click at [446, 153] on div "顧客姓名/手機號碼/編號 顧客姓名/手機號碼/編號" at bounding box center [517, 151] width 171 height 38
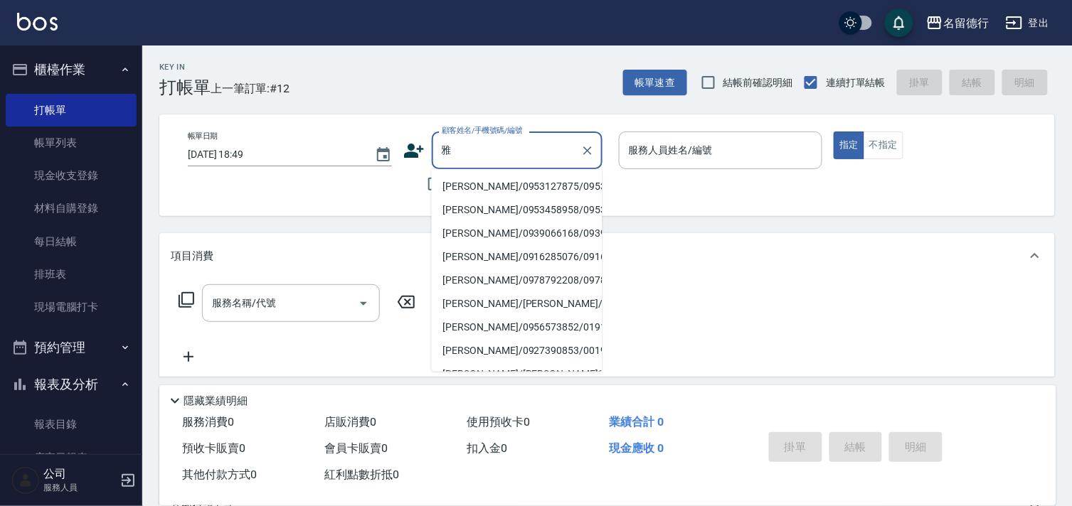
click at [454, 191] on li "[PERSON_NAME]/0953127875/0953127875" at bounding box center [517, 186] width 171 height 23
type input "[PERSON_NAME]/0953127875/0953127875"
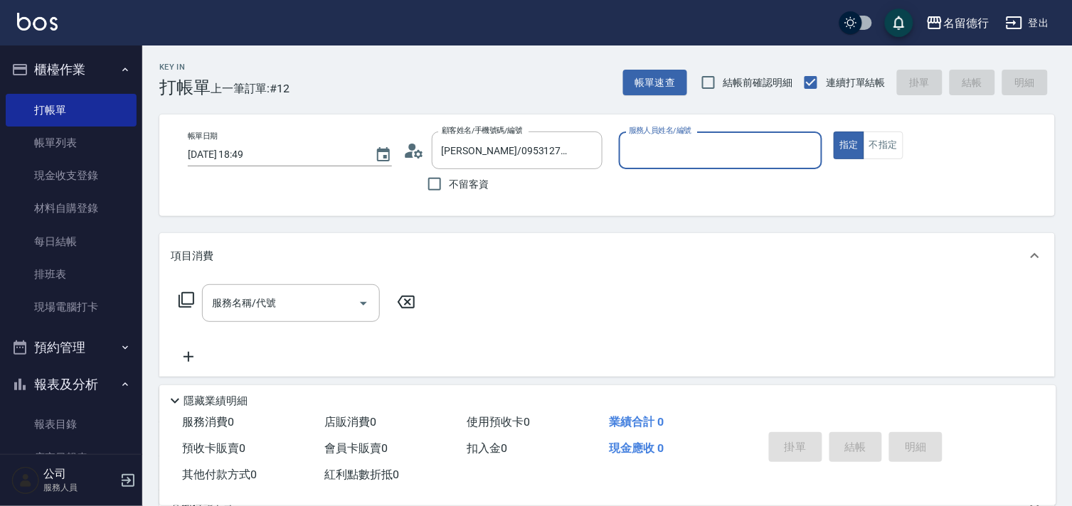
type input "[PERSON_NAME]-10"
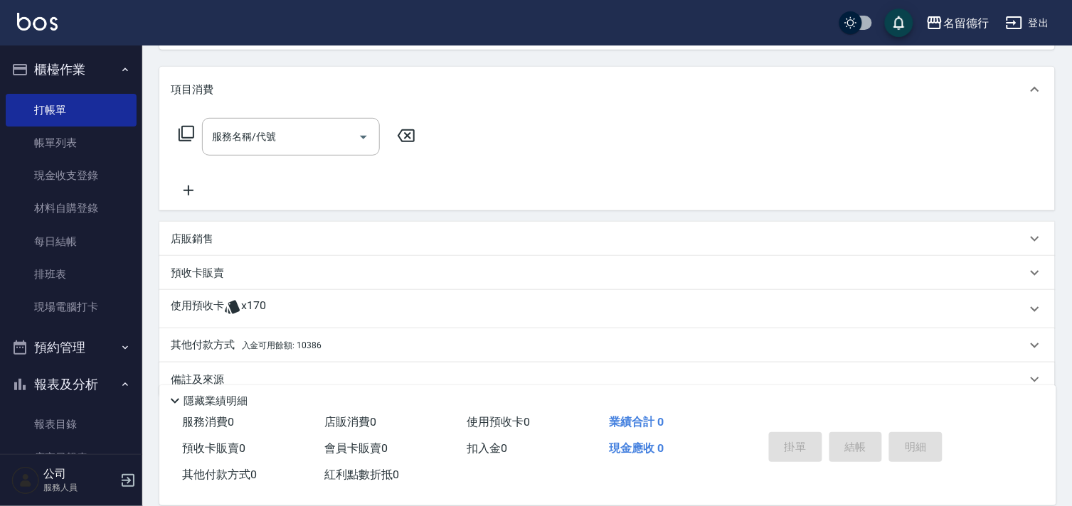
scroll to position [187, 0]
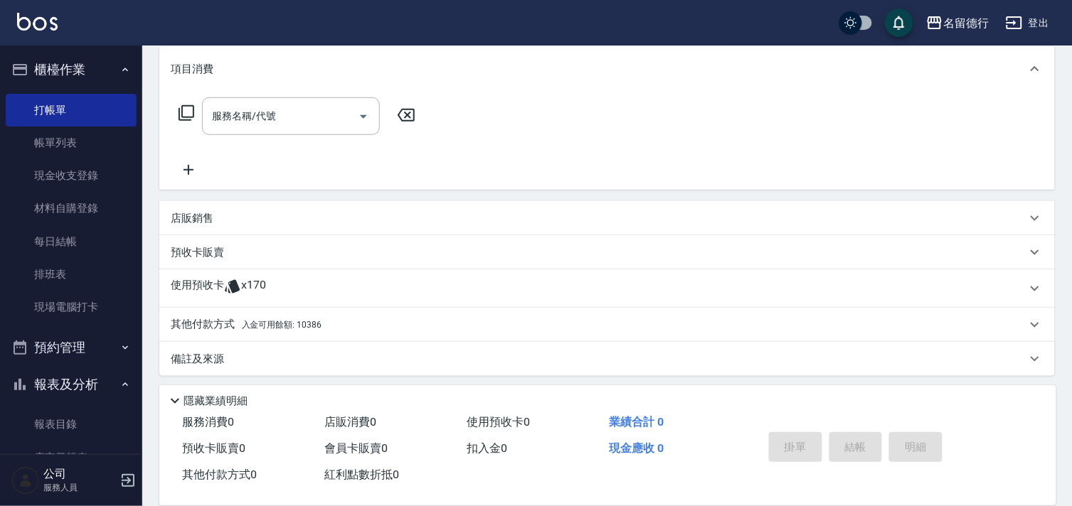
click at [190, 287] on p "使用預收卡" at bounding box center [197, 288] width 53 height 21
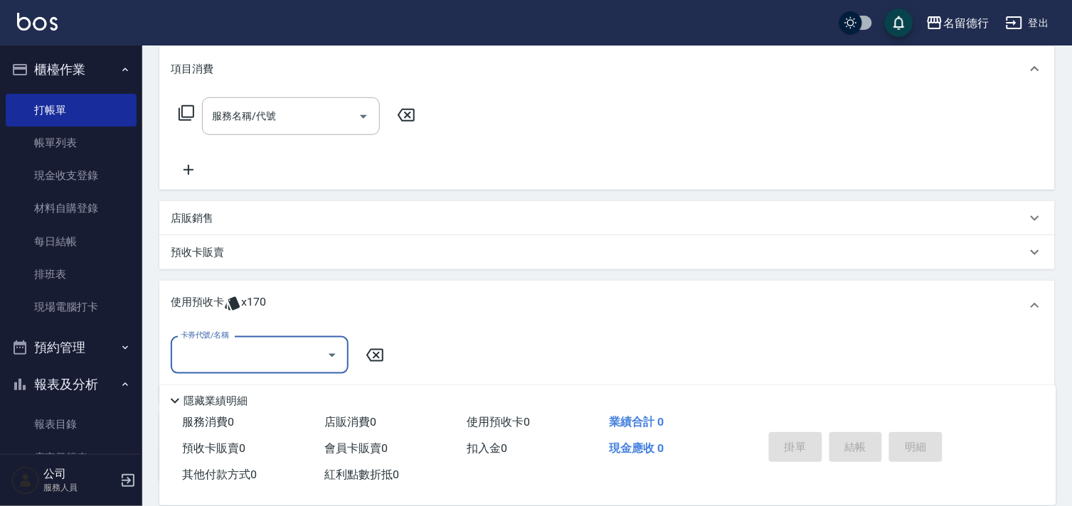
scroll to position [1, 0]
click at [214, 358] on input "卡券代號/名稱" at bounding box center [249, 355] width 144 height 25
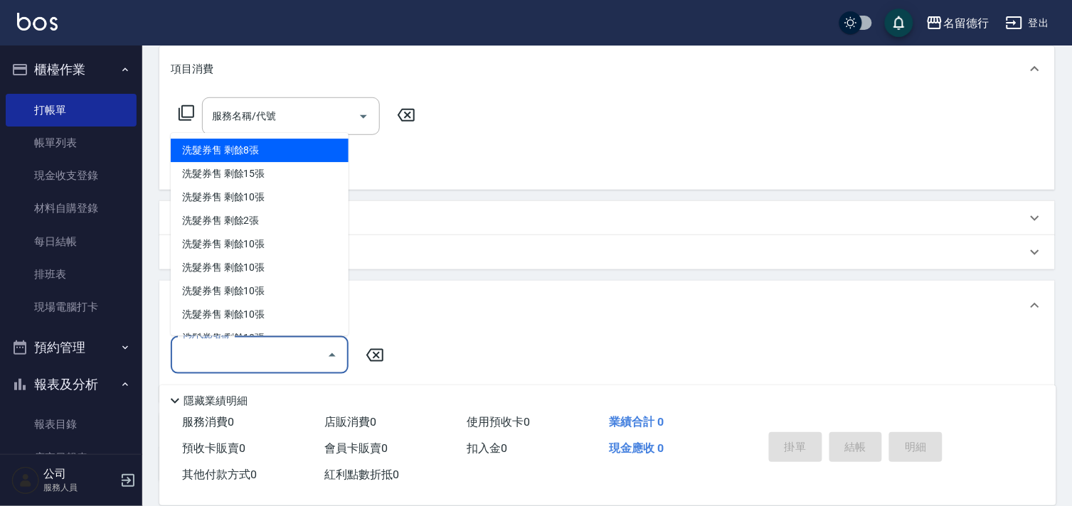
click at [223, 139] on div "洗髮券售 剩餘8張" at bounding box center [260, 150] width 178 height 23
type input "洗髮券售"
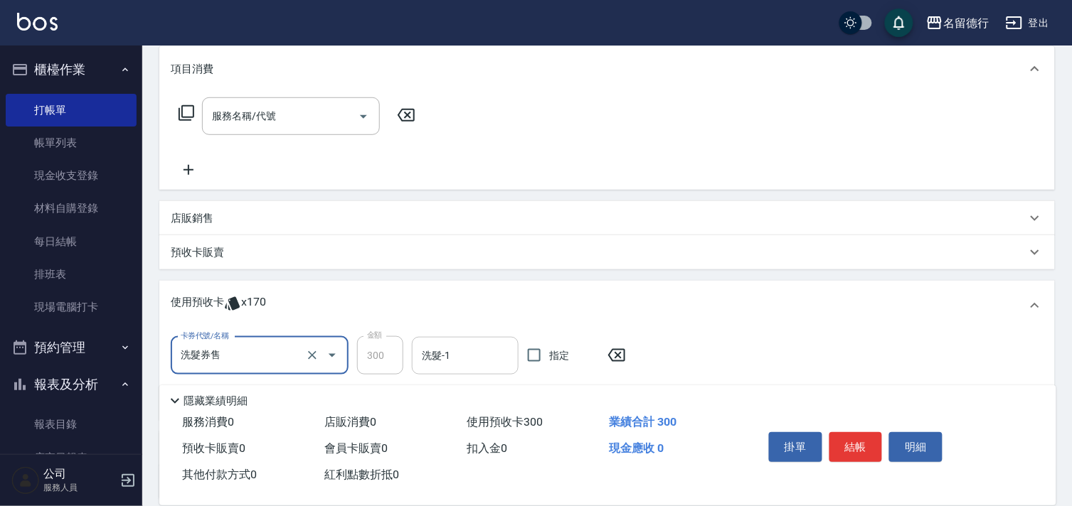
click at [452, 353] on input "洗髮-1" at bounding box center [465, 355] width 94 height 25
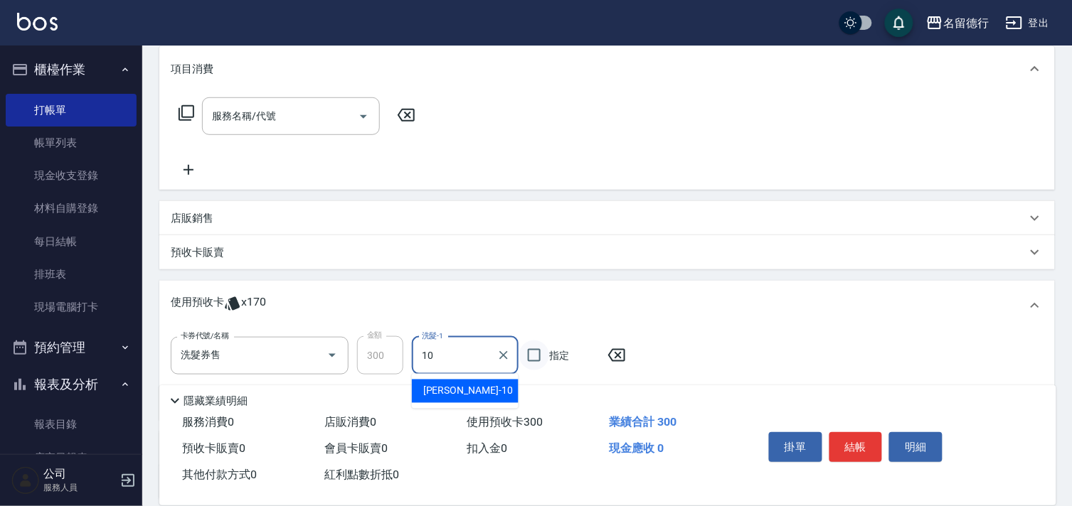
type input "[PERSON_NAME]-10"
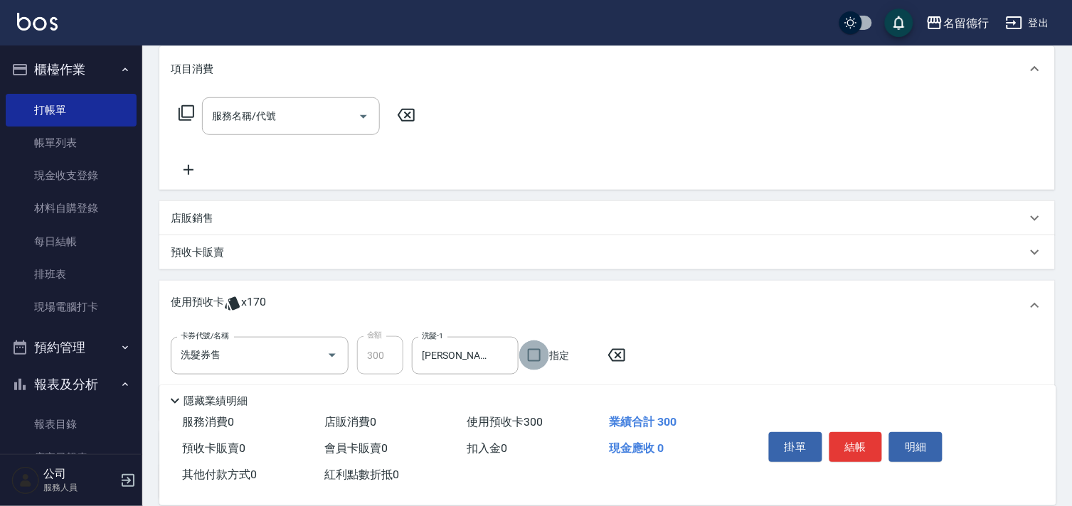
click at [528, 353] on input "指定" at bounding box center [534, 356] width 30 height 30
checkbox input "true"
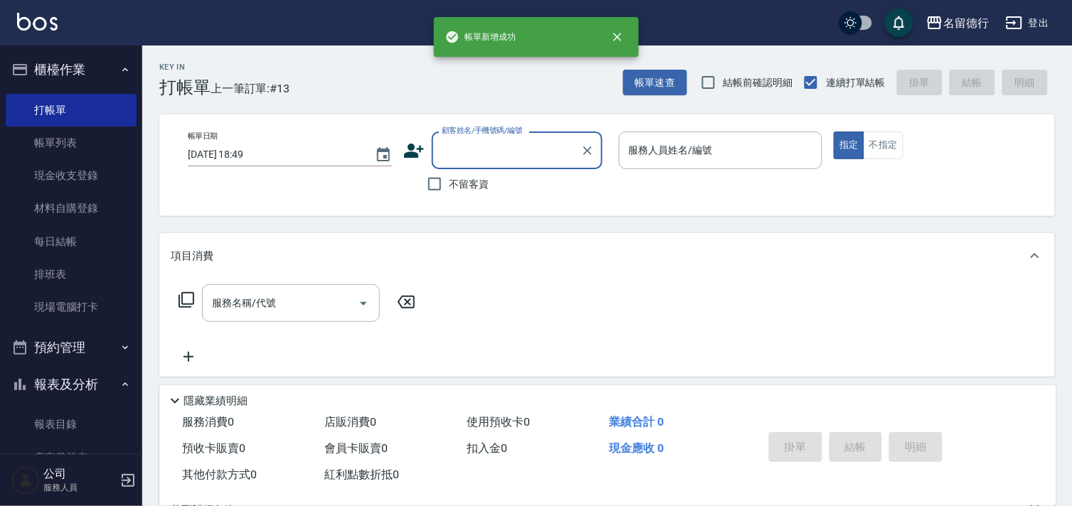
scroll to position [0, 0]
